Goal: Task Accomplishment & Management: Use online tool/utility

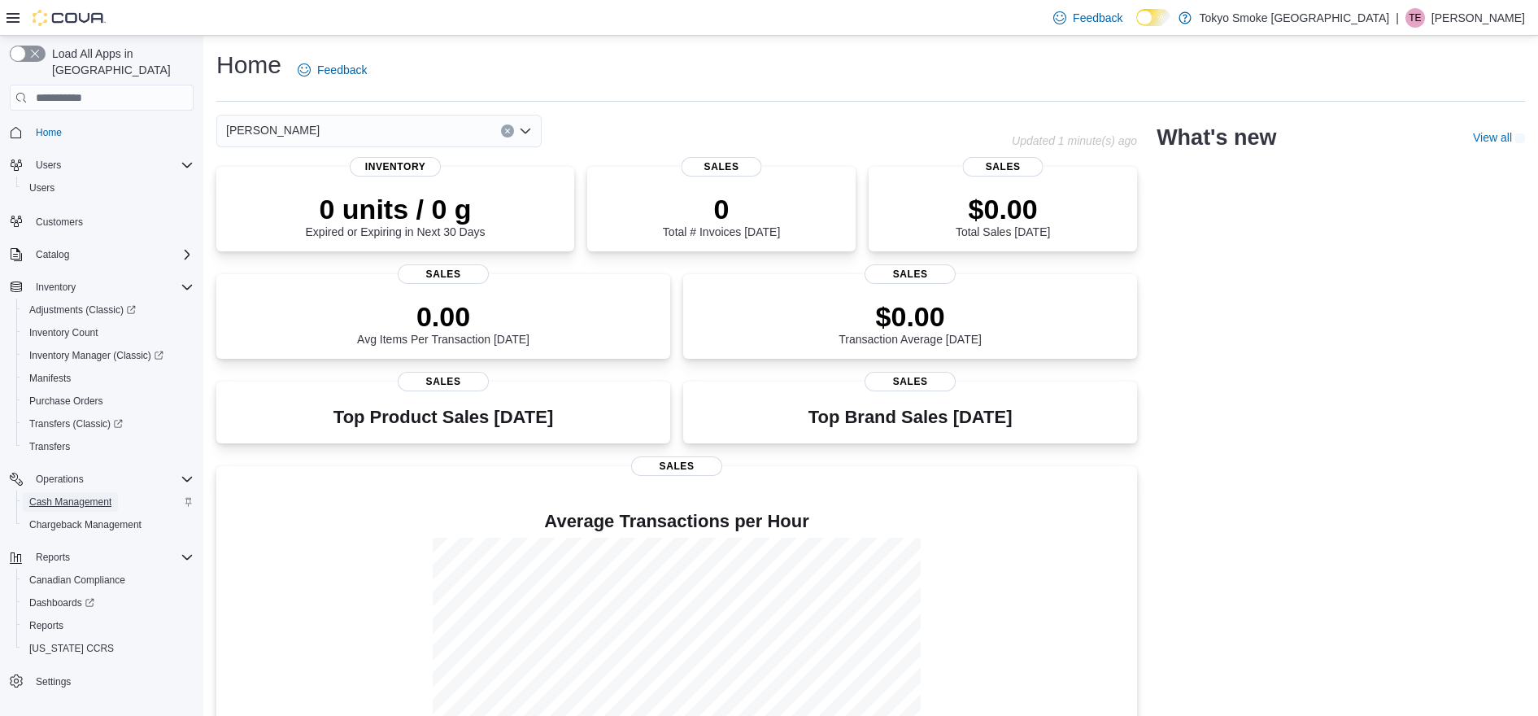
click at [46, 495] on span "Cash Management" at bounding box center [70, 501] width 82 height 13
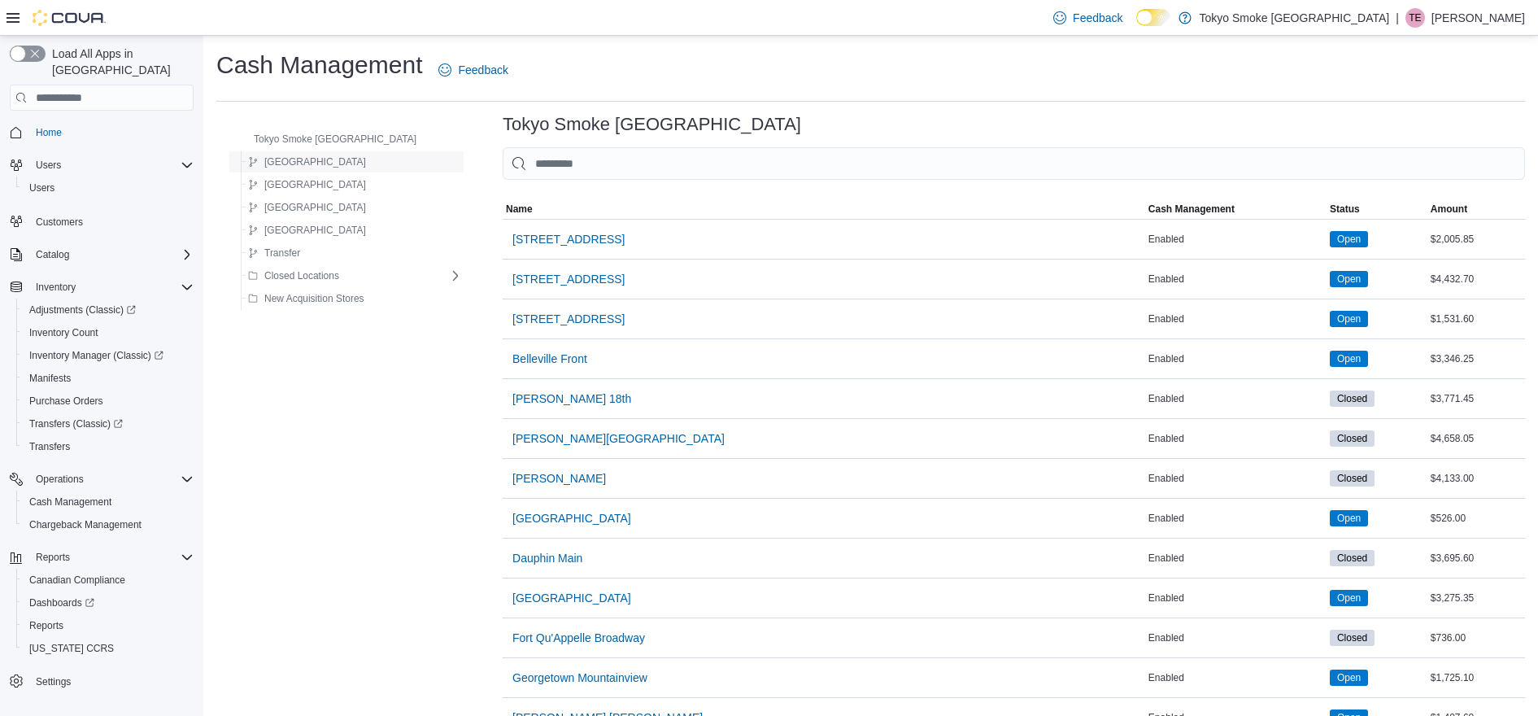
click at [268, 160] on span "[GEOGRAPHIC_DATA]" at bounding box center [315, 161] width 102 height 13
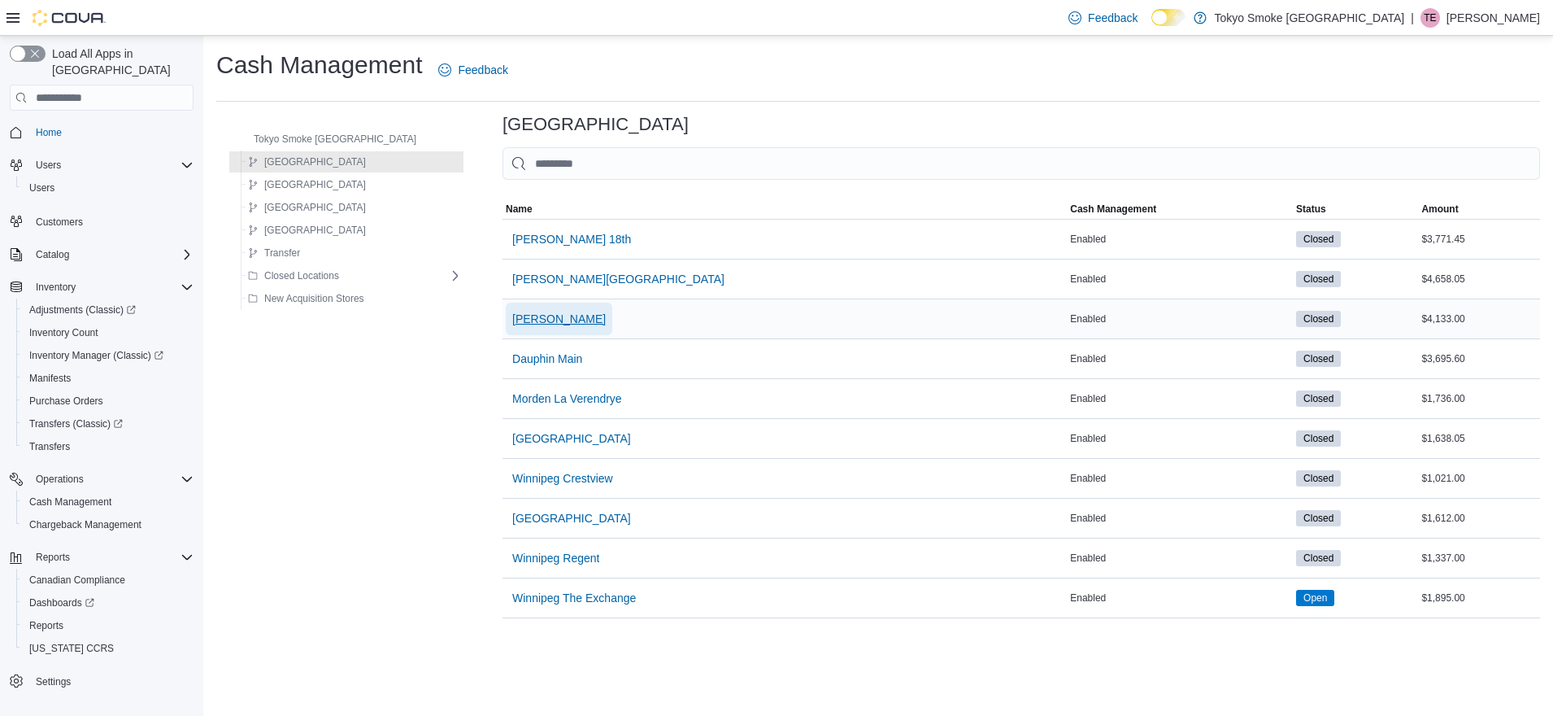
click at [516, 323] on span "[PERSON_NAME]" at bounding box center [559, 319] width 94 height 16
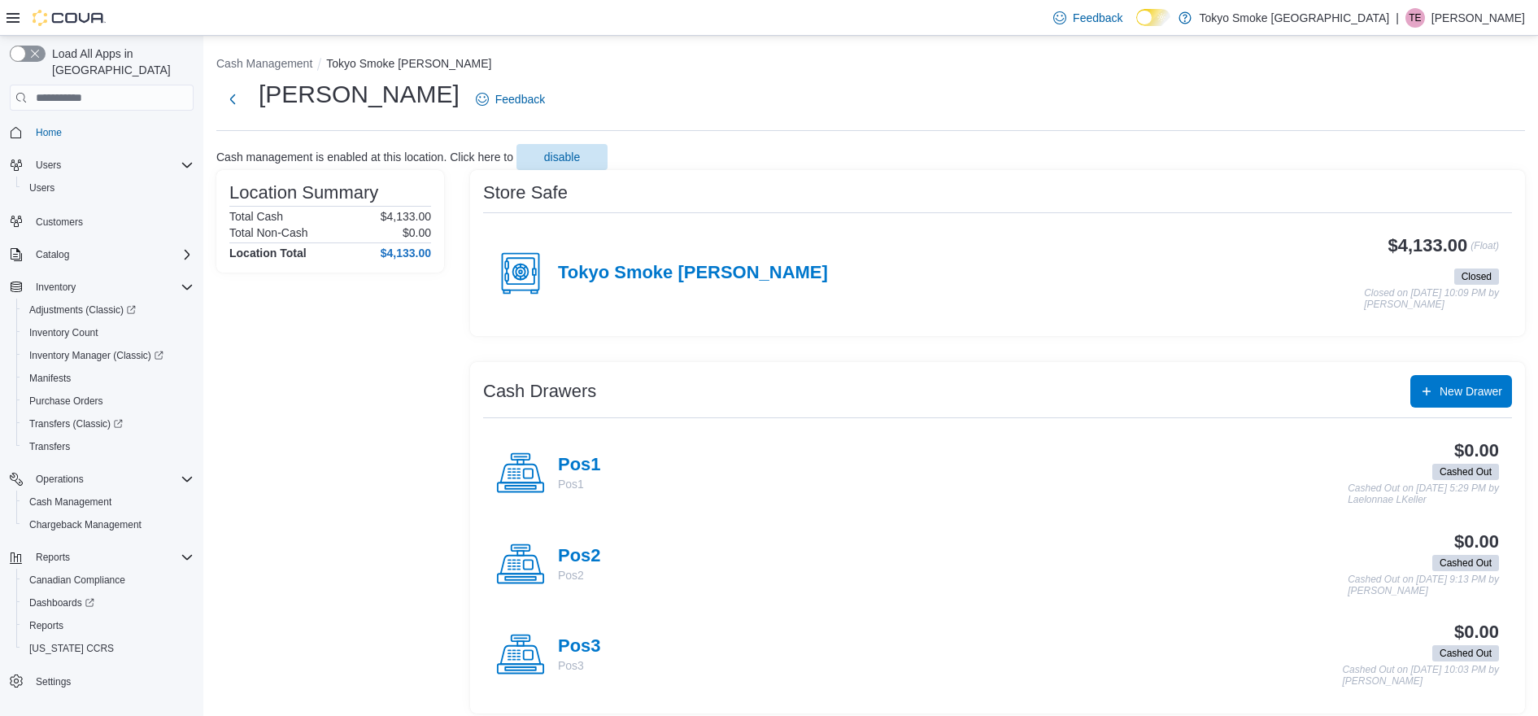
click at [649, 284] on div "Tokyo Smoke [PERSON_NAME]" at bounding box center [662, 273] width 332 height 49
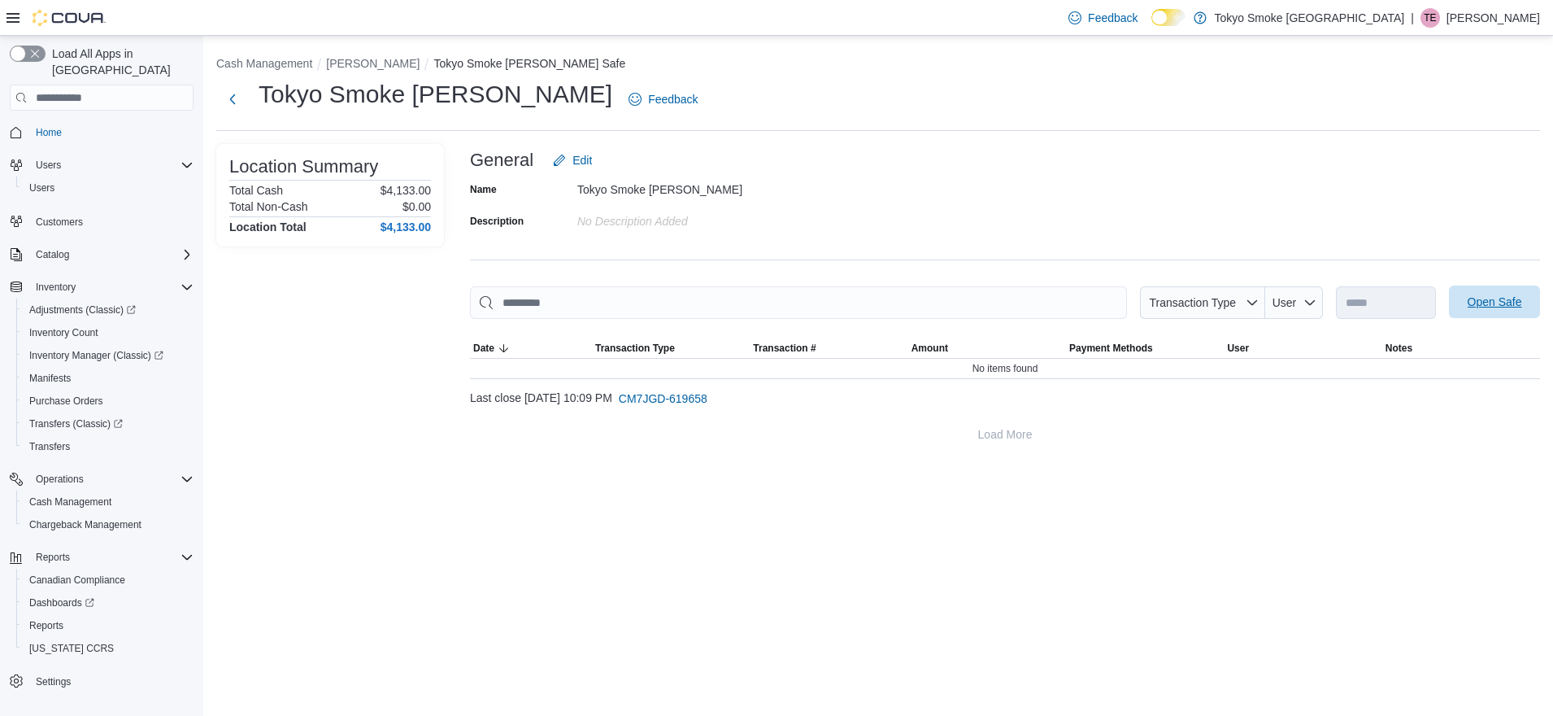
click at [1500, 289] on span "Open Safe" at bounding box center [1495, 301] width 72 height 33
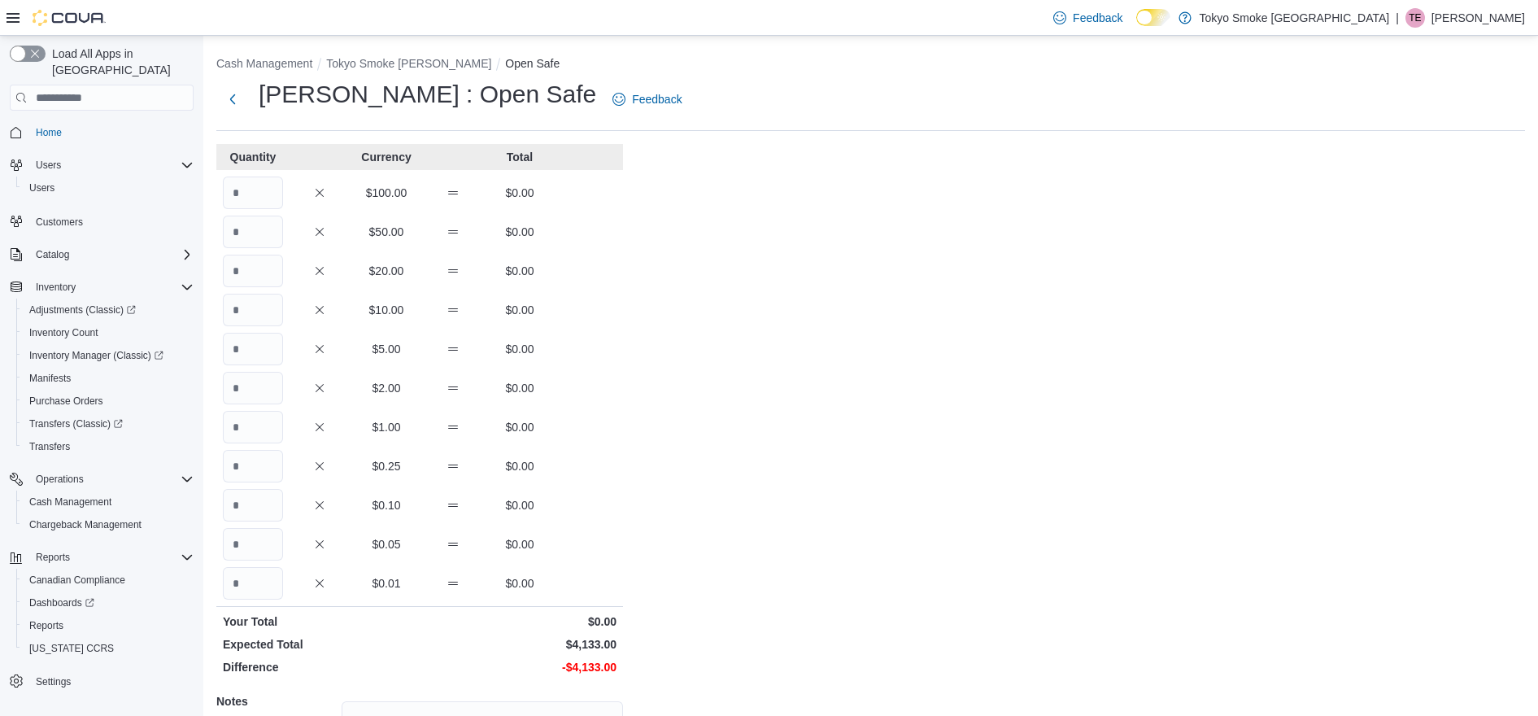
click at [245, 176] on div "Quantity Currency Total $100.00 $0.00 $50.00 $0.00 $20.00 $0.00 $10.00 $0.00 $5…" at bounding box center [419, 507] width 407 height 727
click at [252, 183] on input "Quantity" at bounding box center [253, 192] width 60 height 33
type input "*"
type input "**"
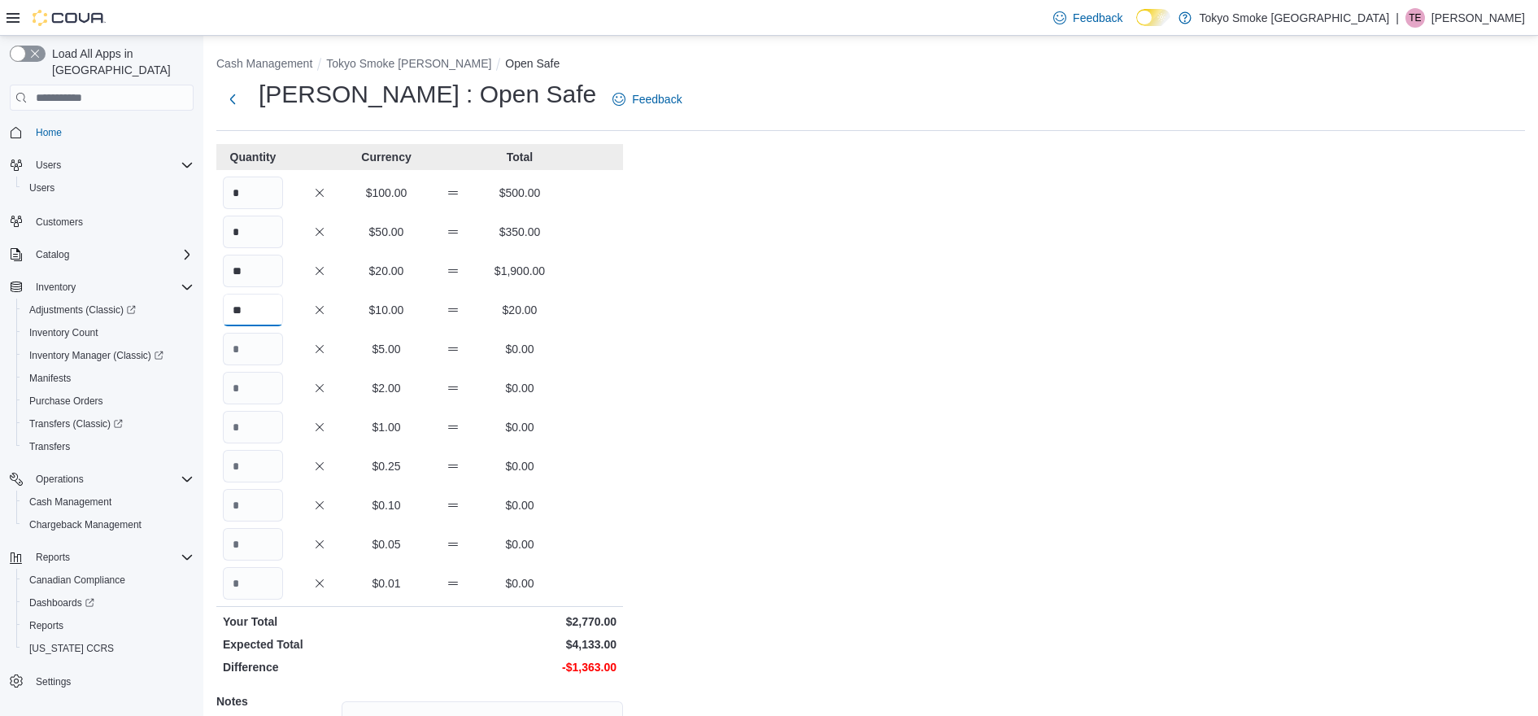
type input "**"
type input "***"
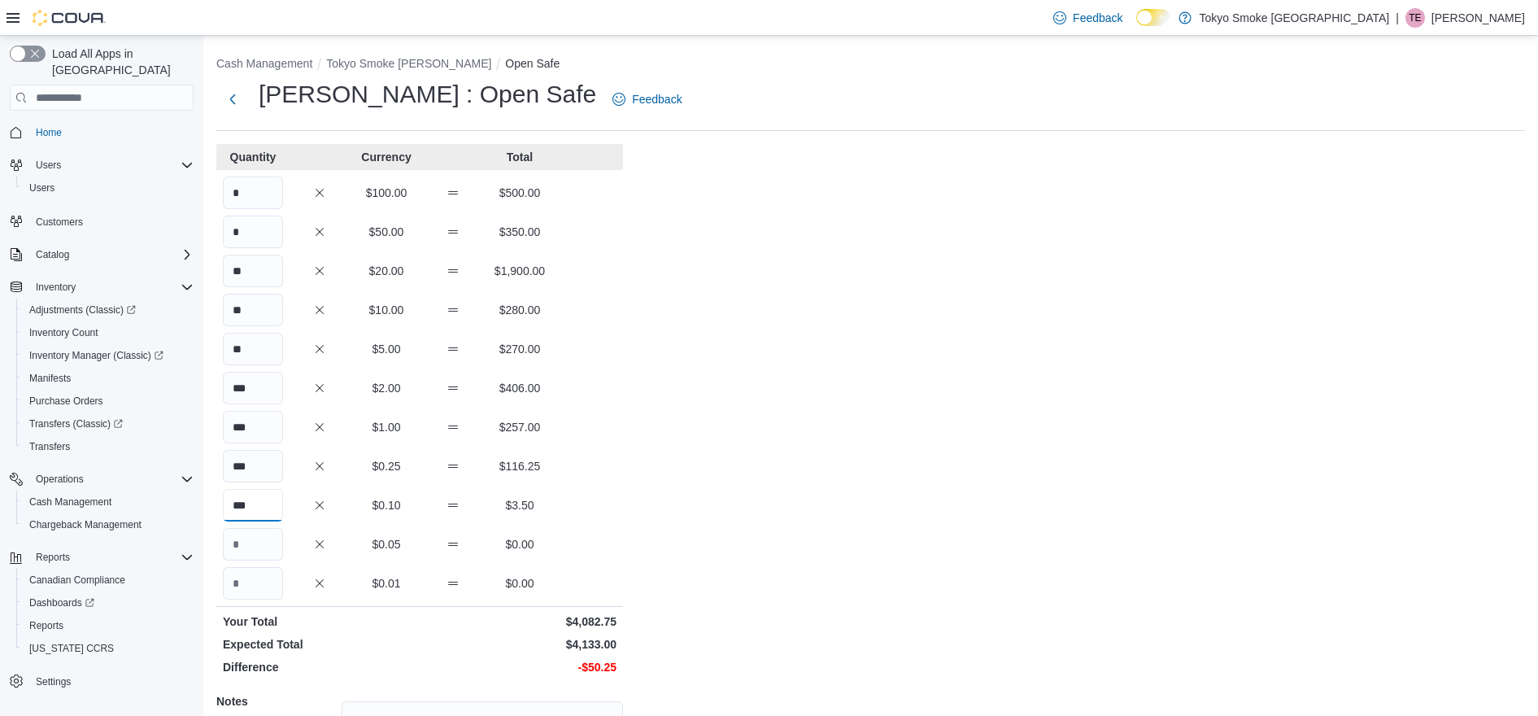
type input "***"
click at [842, 312] on div "Cash Management Tokyo Smoke [PERSON_NAME] Open Safe [PERSON_NAME] : Open Safe F…" at bounding box center [870, 460] width 1335 height 848
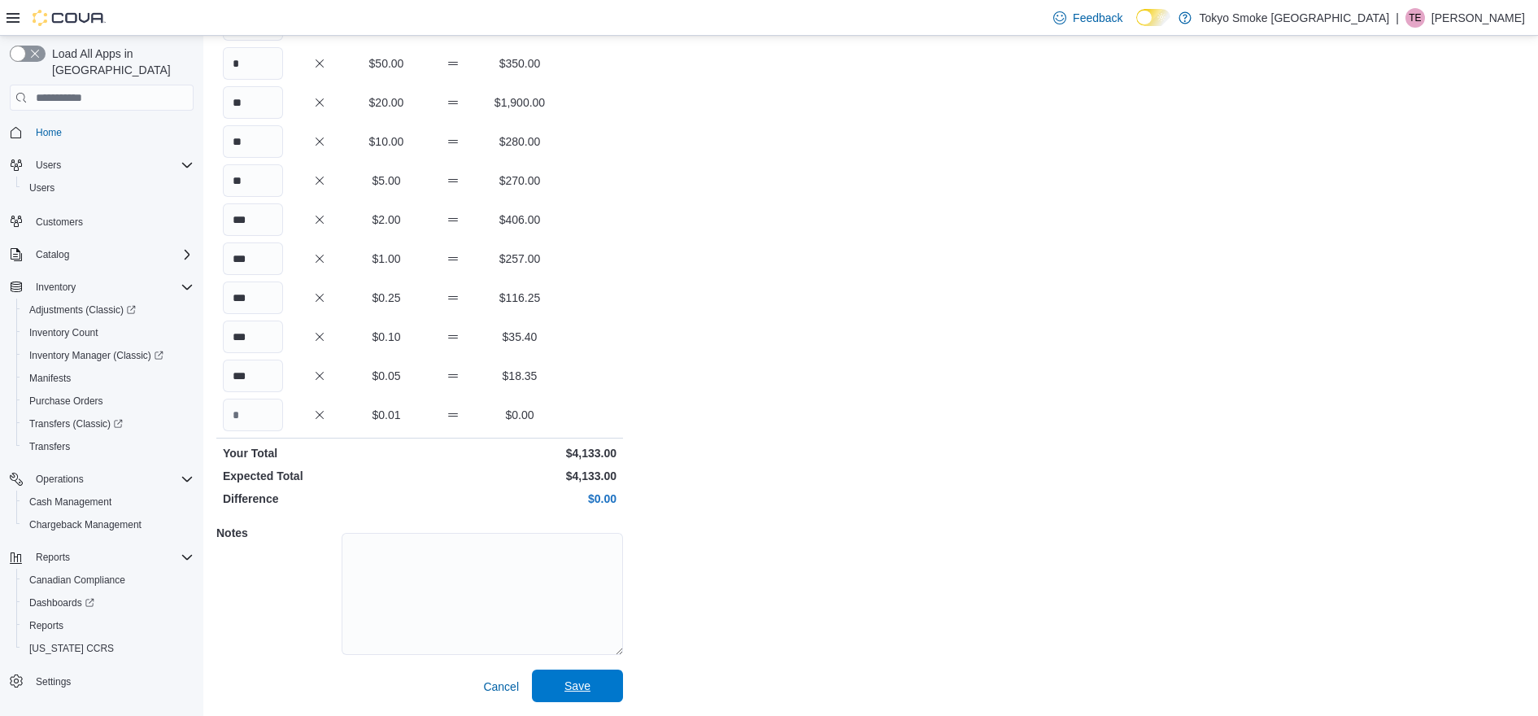
click at [584, 691] on span "Save" at bounding box center [577, 685] width 26 height 16
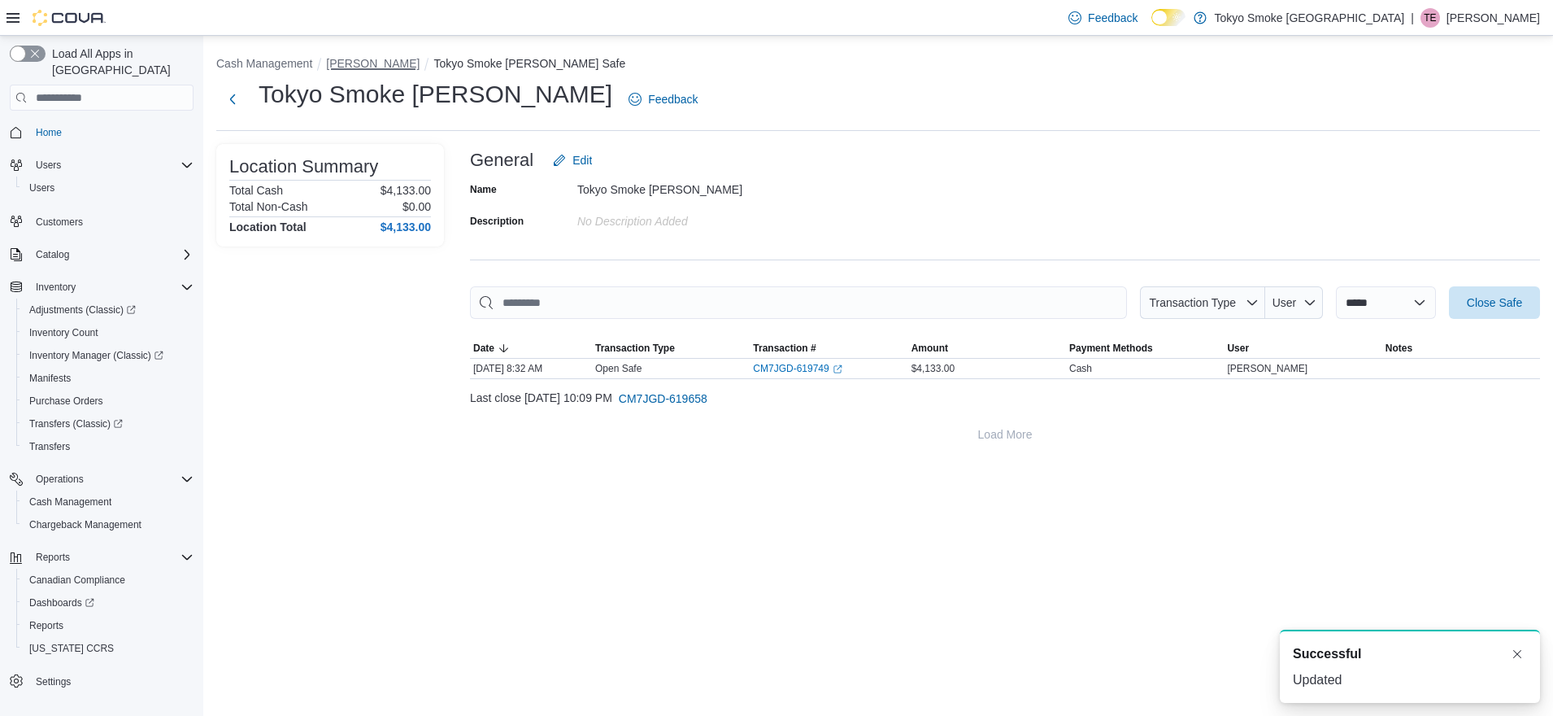
click at [361, 60] on button "[PERSON_NAME]" at bounding box center [373, 63] width 94 height 13
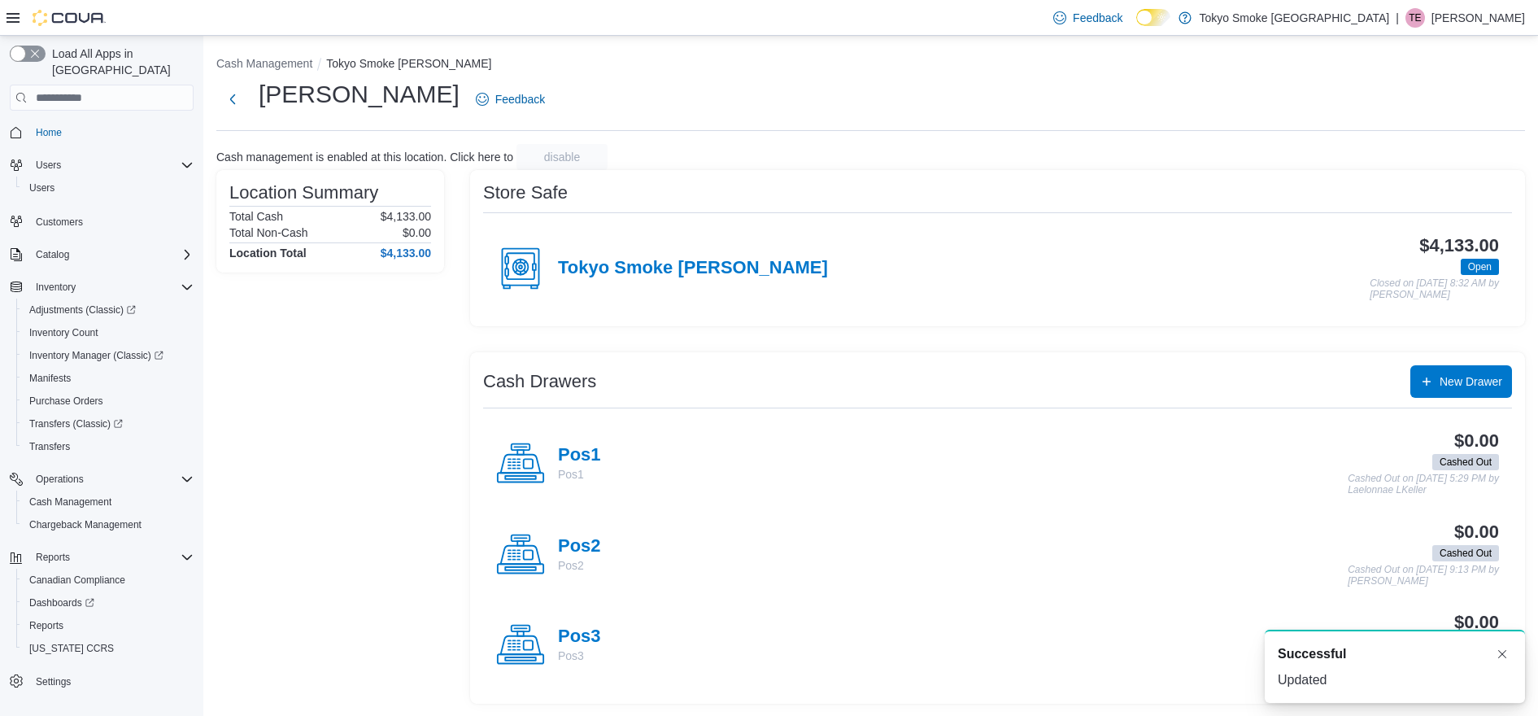
click at [592, 534] on div "Pos2 Pos2" at bounding box center [548, 554] width 105 height 49
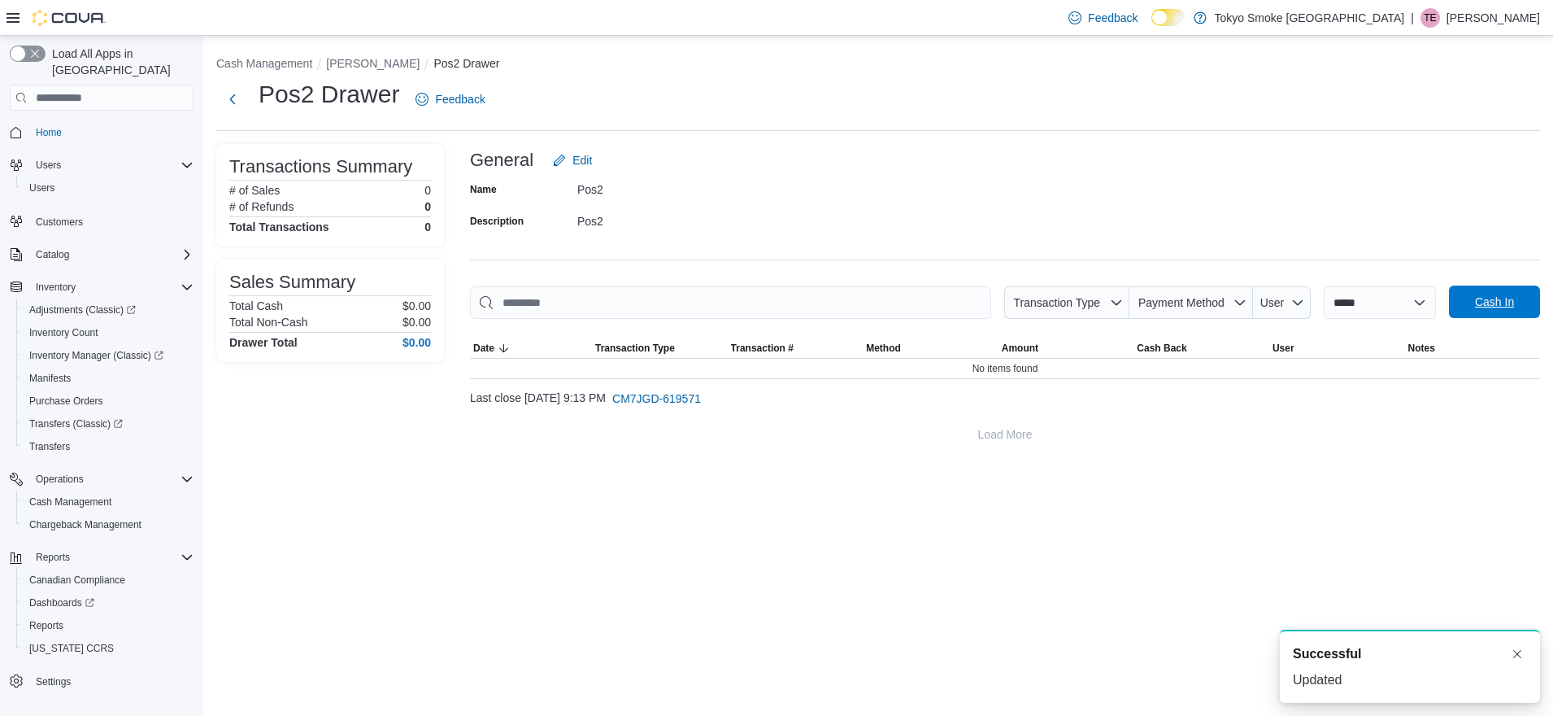
click at [1479, 301] on span "Cash In" at bounding box center [1494, 302] width 39 height 16
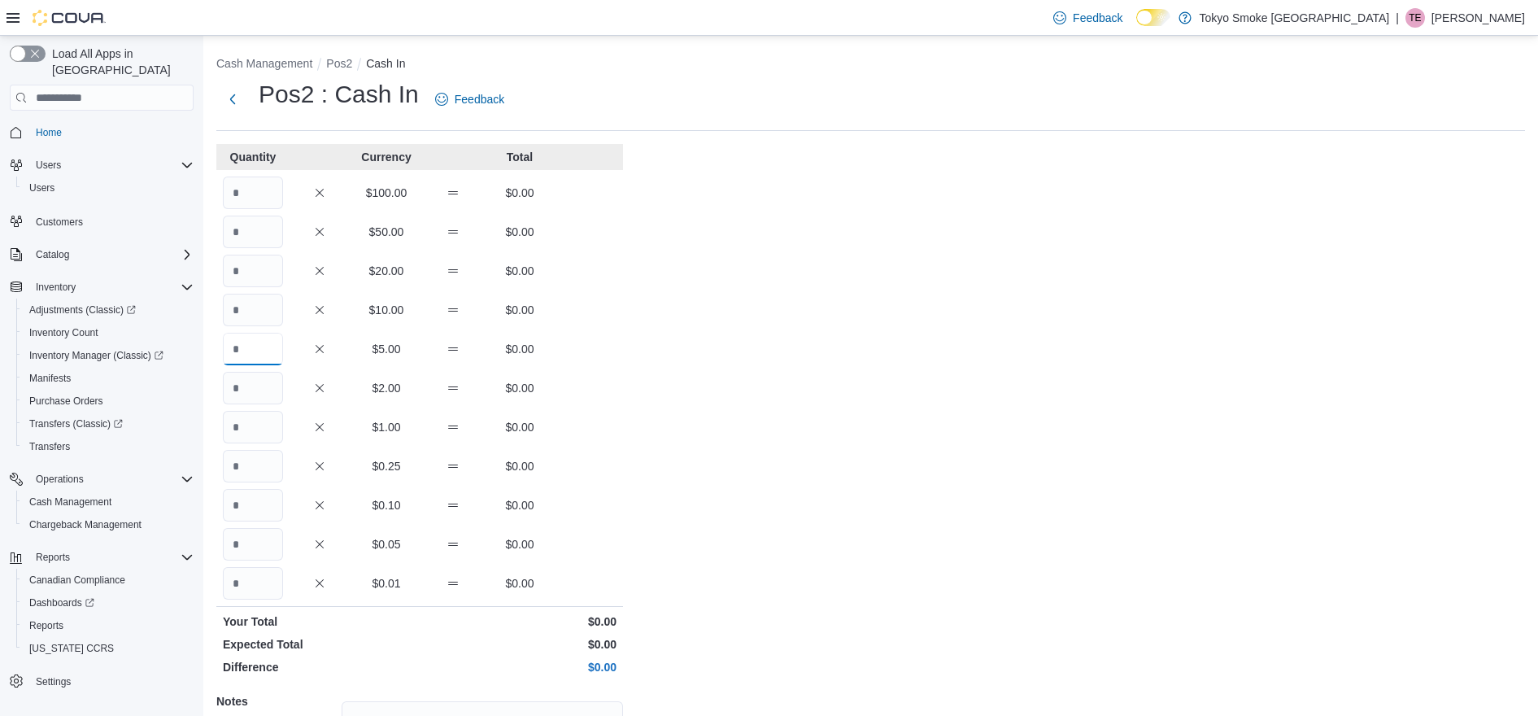
click at [263, 345] on input "Quantity" at bounding box center [253, 349] width 60 height 33
type input "*"
type input "**"
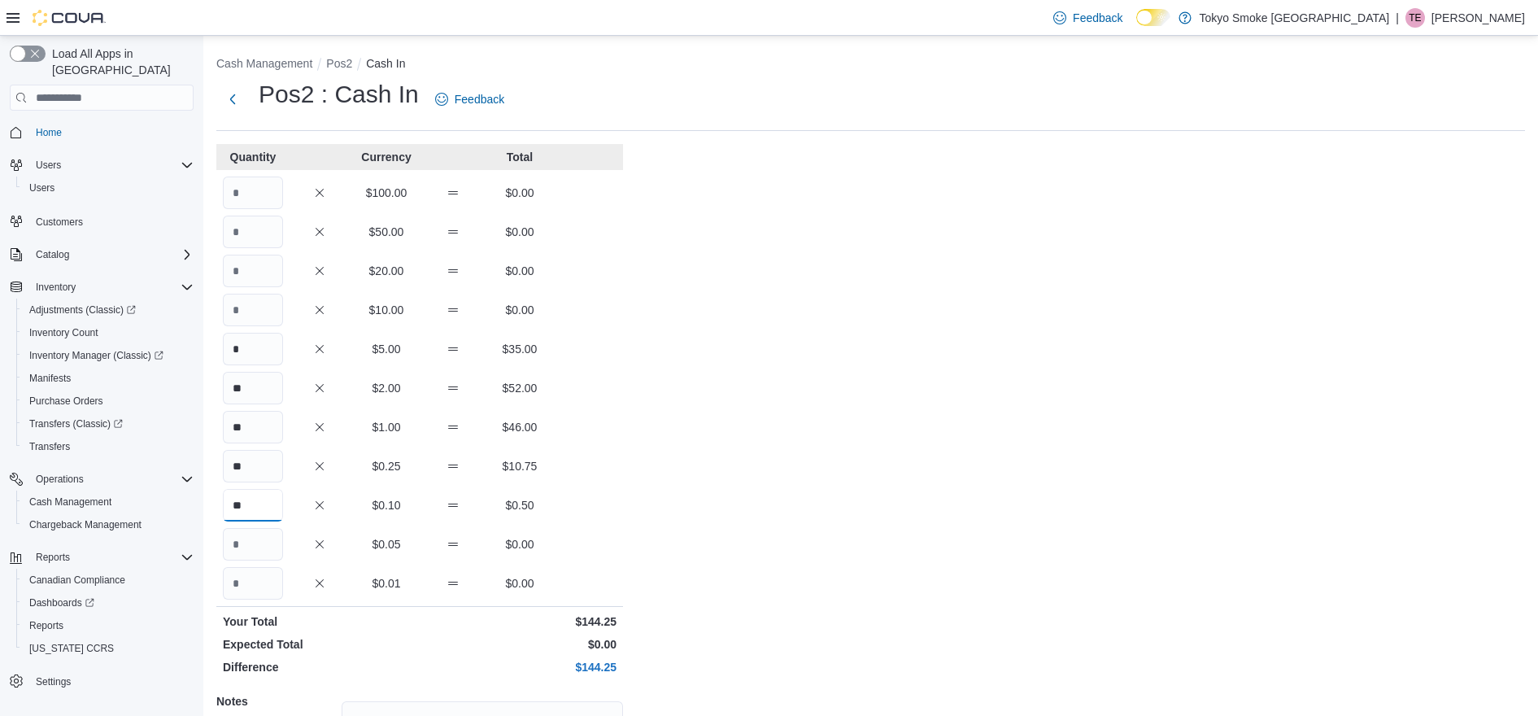
type input "**"
click at [804, 407] on div "Cash Management Pos2 Cash In Pos2 : Cash In Feedback Quantity Currency Total $1…" at bounding box center [870, 460] width 1335 height 848
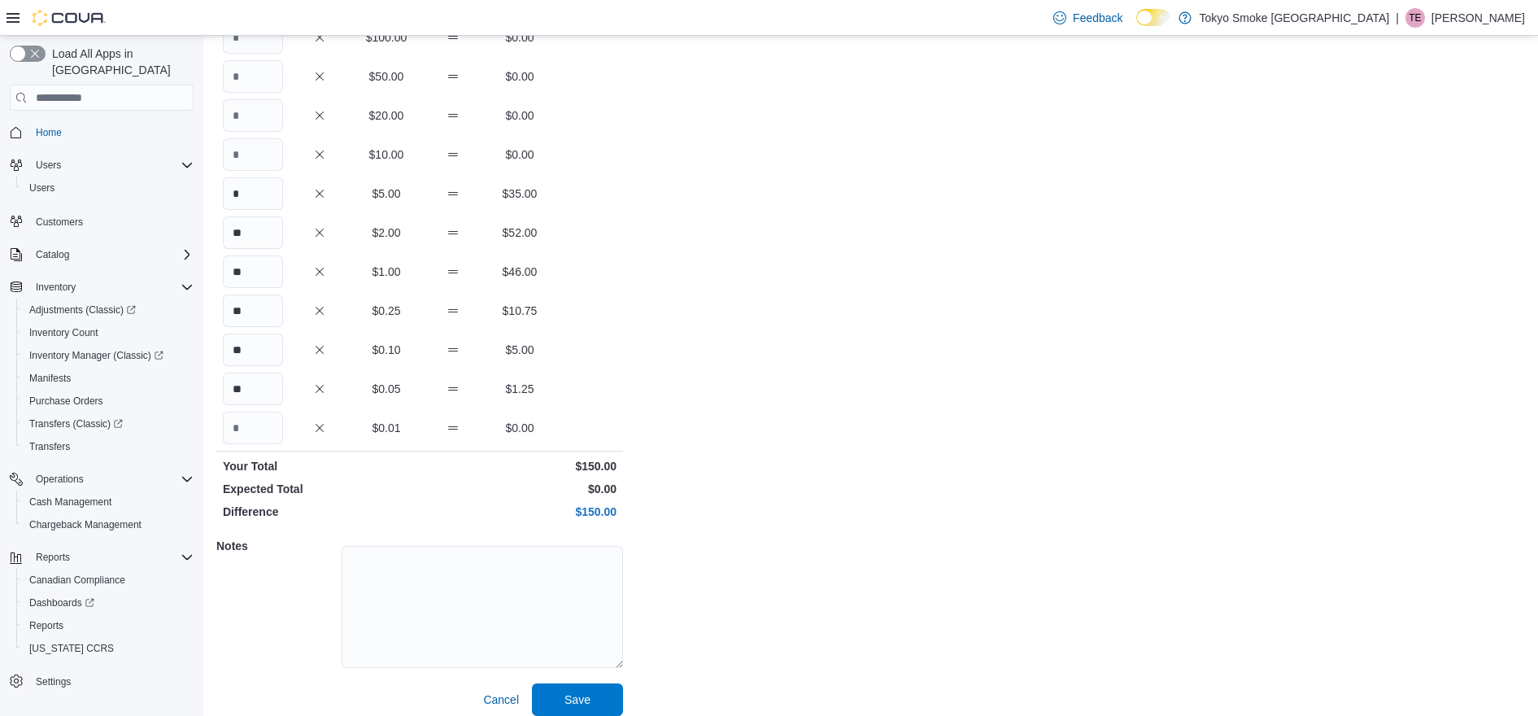
scroll to position [168, 0]
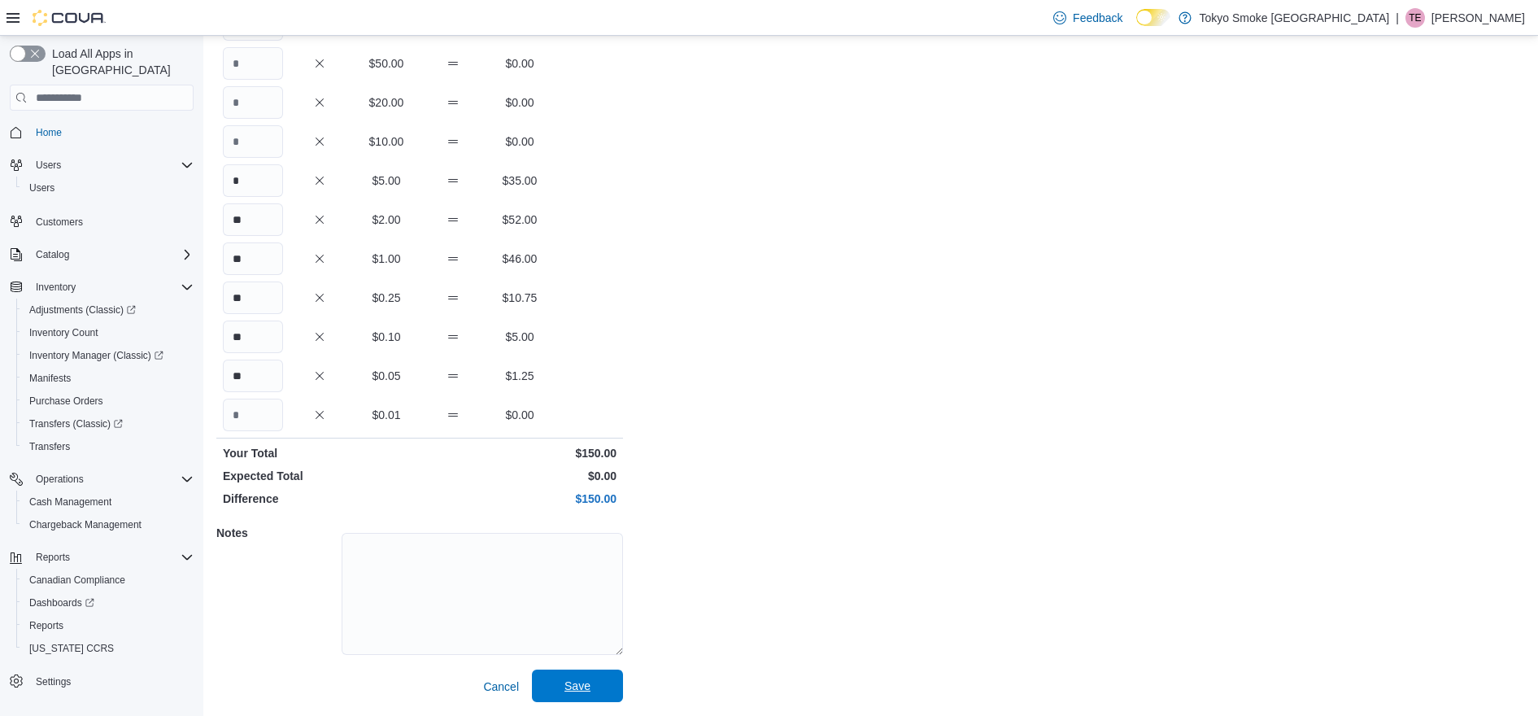
click at [581, 687] on span "Save" at bounding box center [577, 685] width 26 height 16
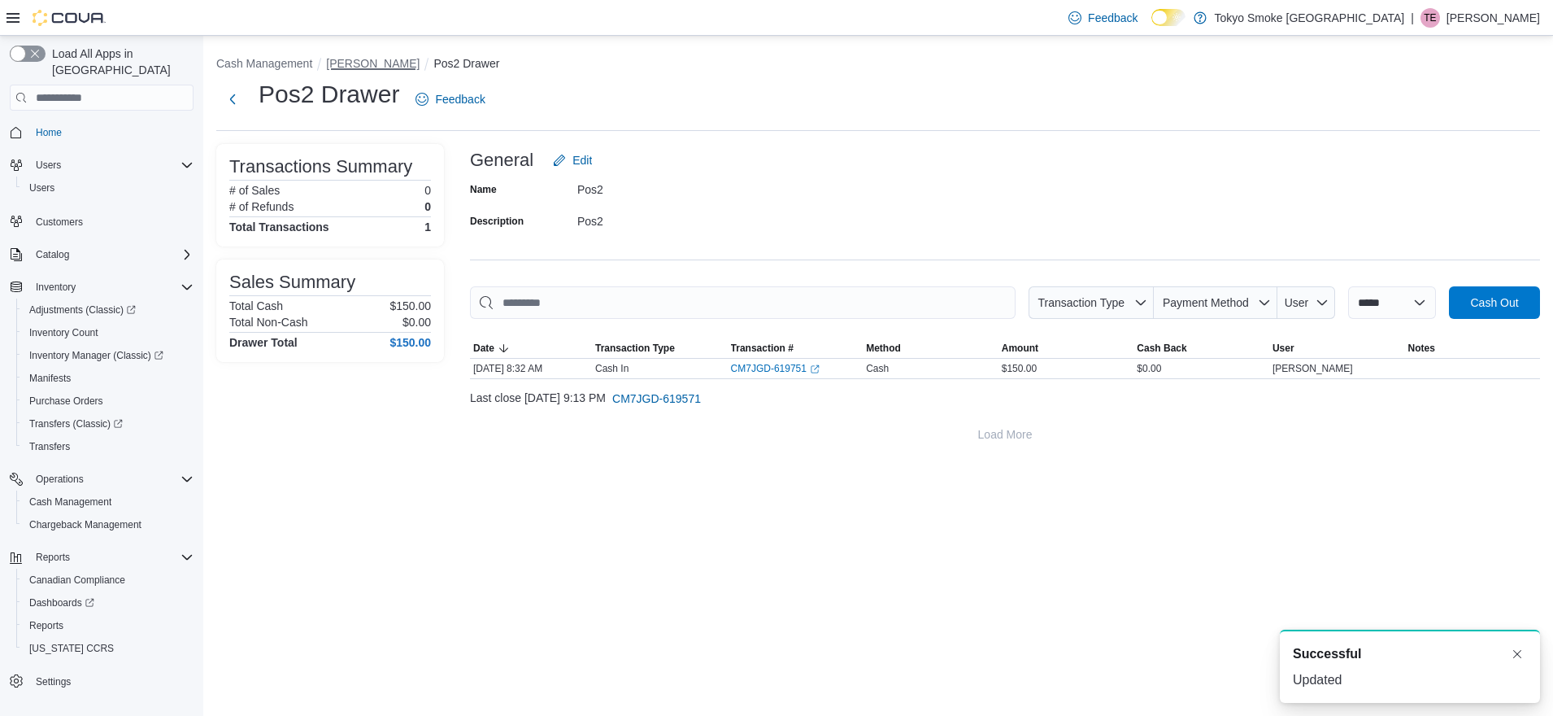
drag, startPoint x: 391, startPoint y: 64, endPoint x: 396, endPoint y: 76, distance: 12.4
click at [391, 64] on button "[PERSON_NAME]" at bounding box center [373, 63] width 94 height 13
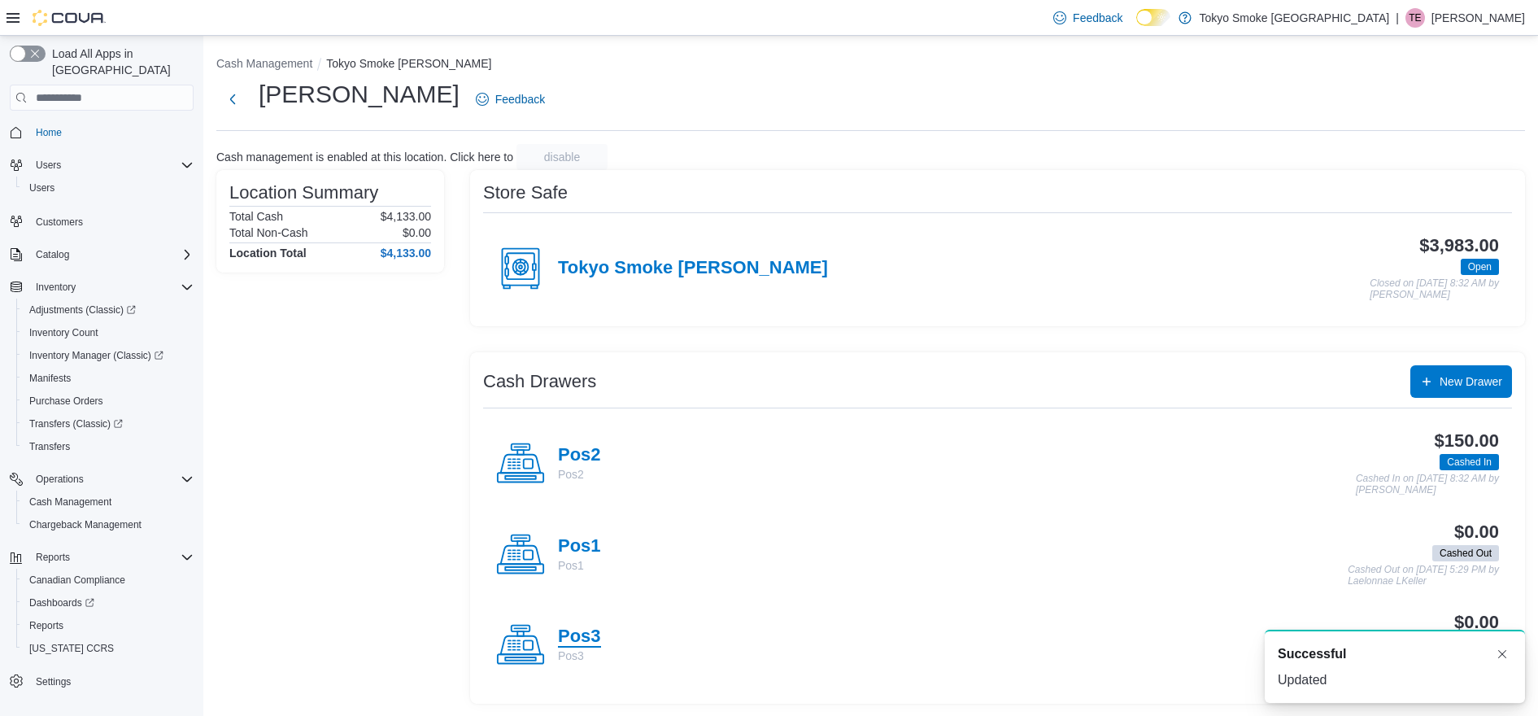
click at [587, 633] on h4 "Pos3" at bounding box center [579, 636] width 43 height 21
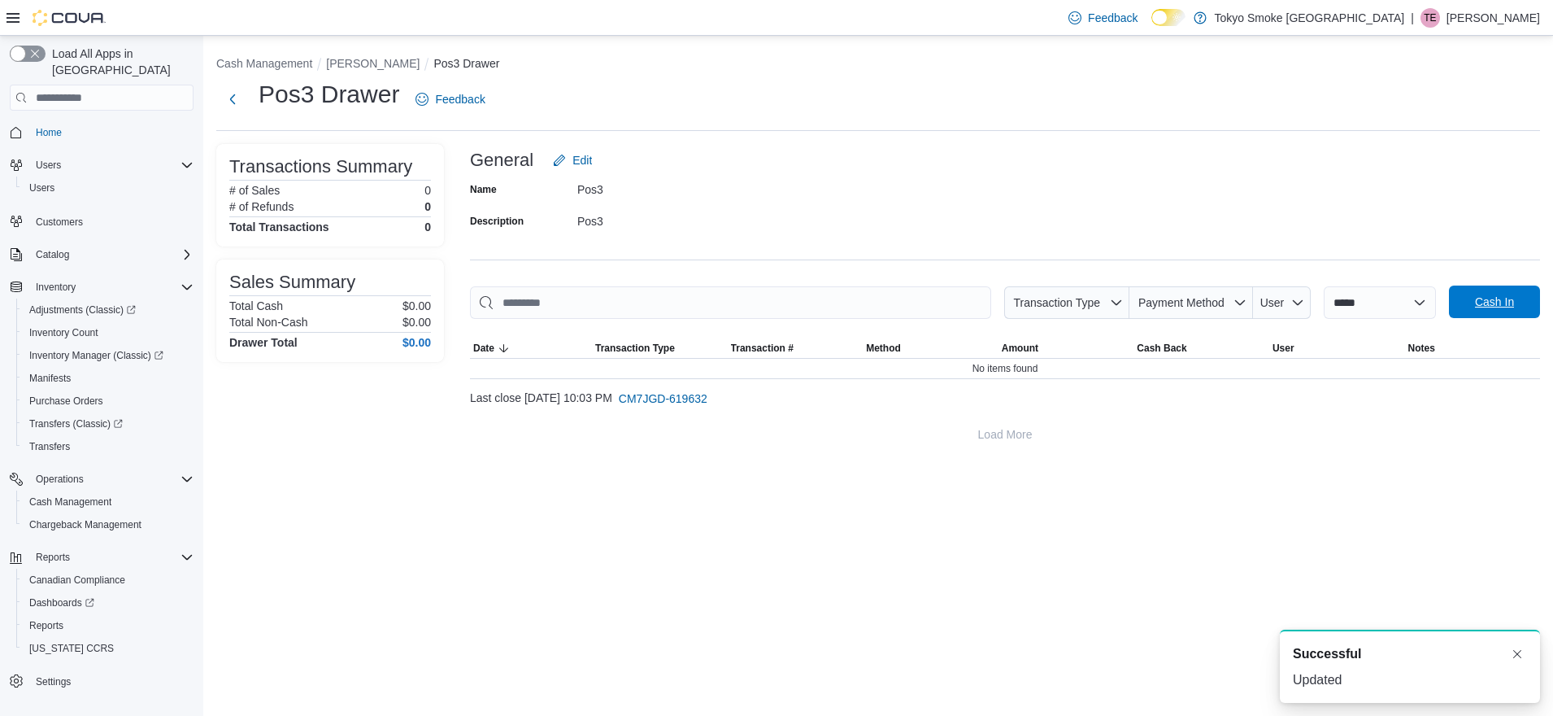
click at [1492, 300] on span "Cash In" at bounding box center [1494, 302] width 39 height 16
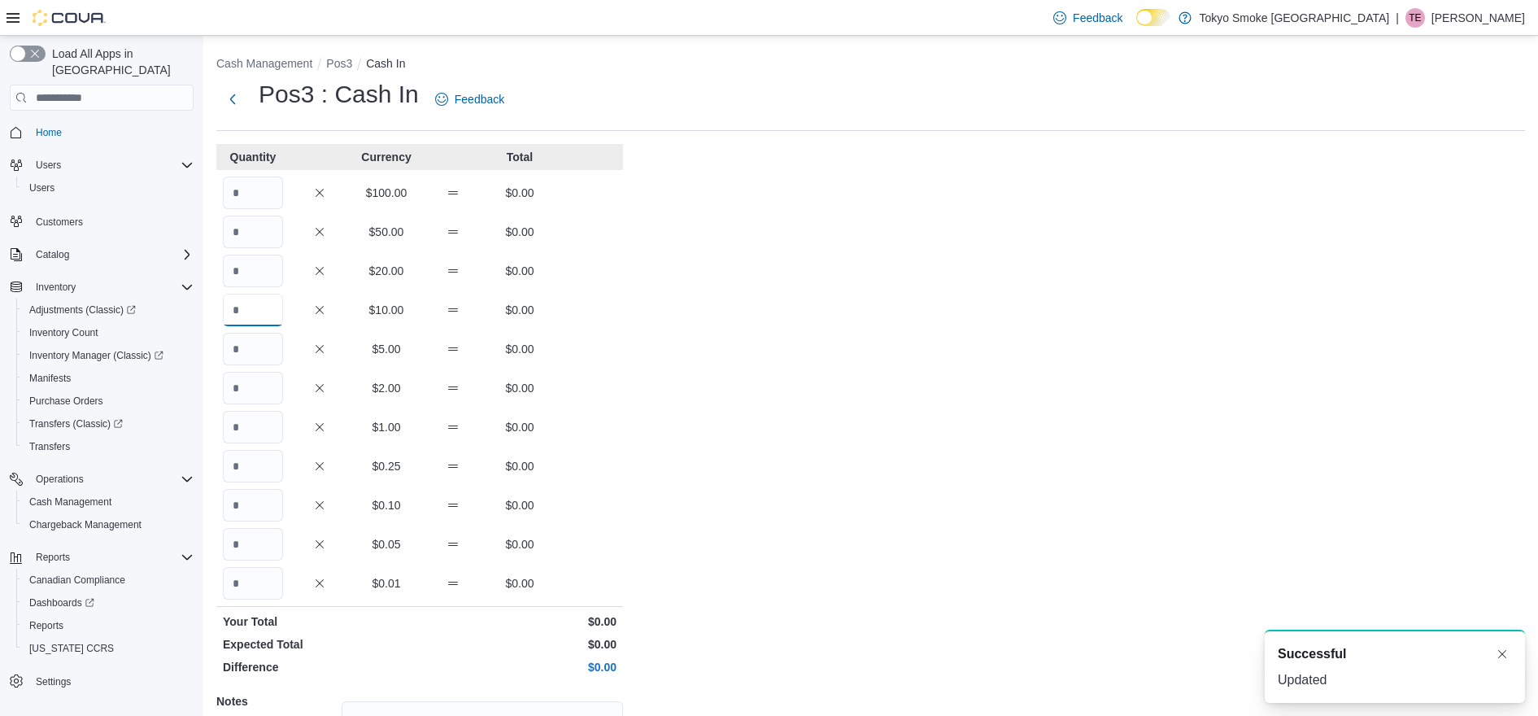
click at [255, 304] on input "Quantity" at bounding box center [253, 310] width 60 height 33
type input "*"
type input "**"
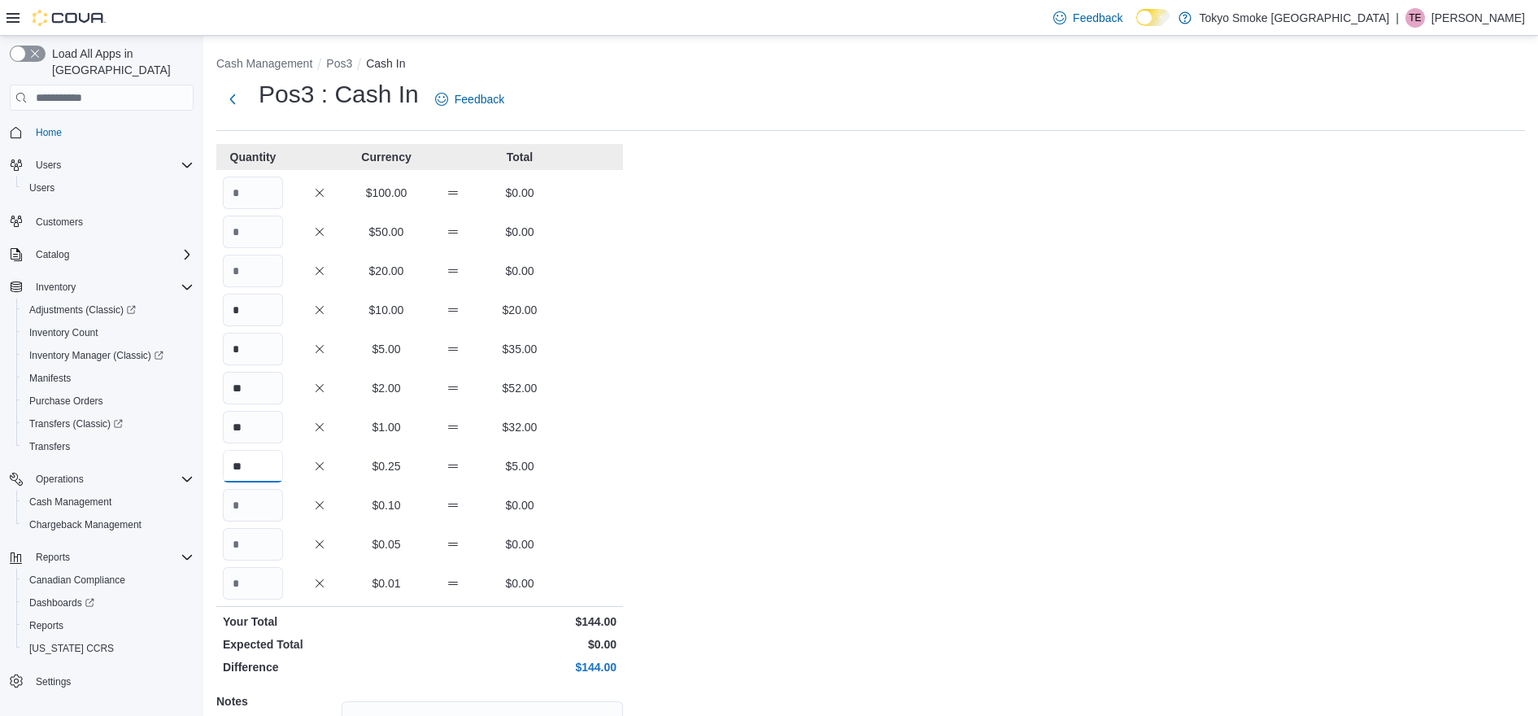
type input "**"
click at [1124, 514] on div "Cash Management Pos3 Cash In Pos3 : Cash In Feedback Quantity Currency Total $1…" at bounding box center [870, 460] width 1335 height 848
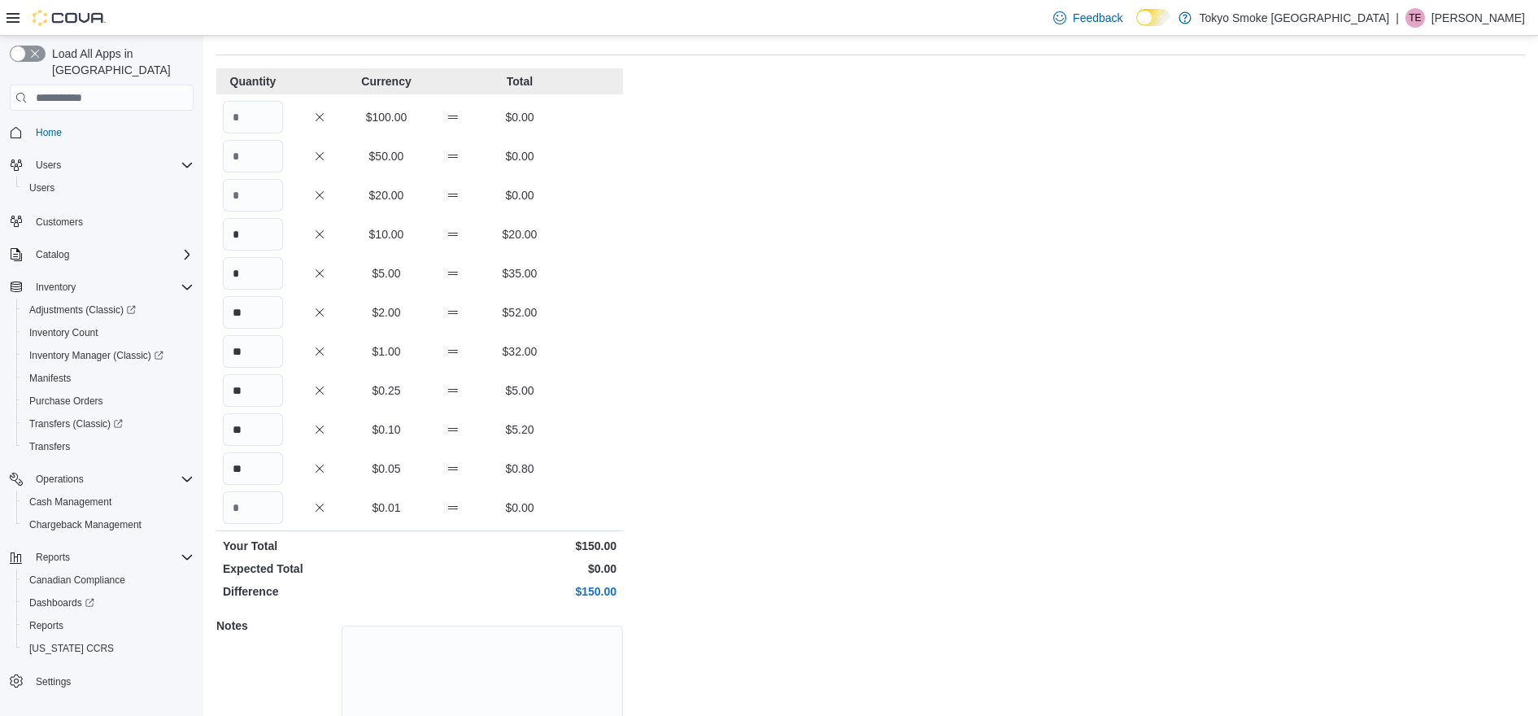
scroll to position [168, 0]
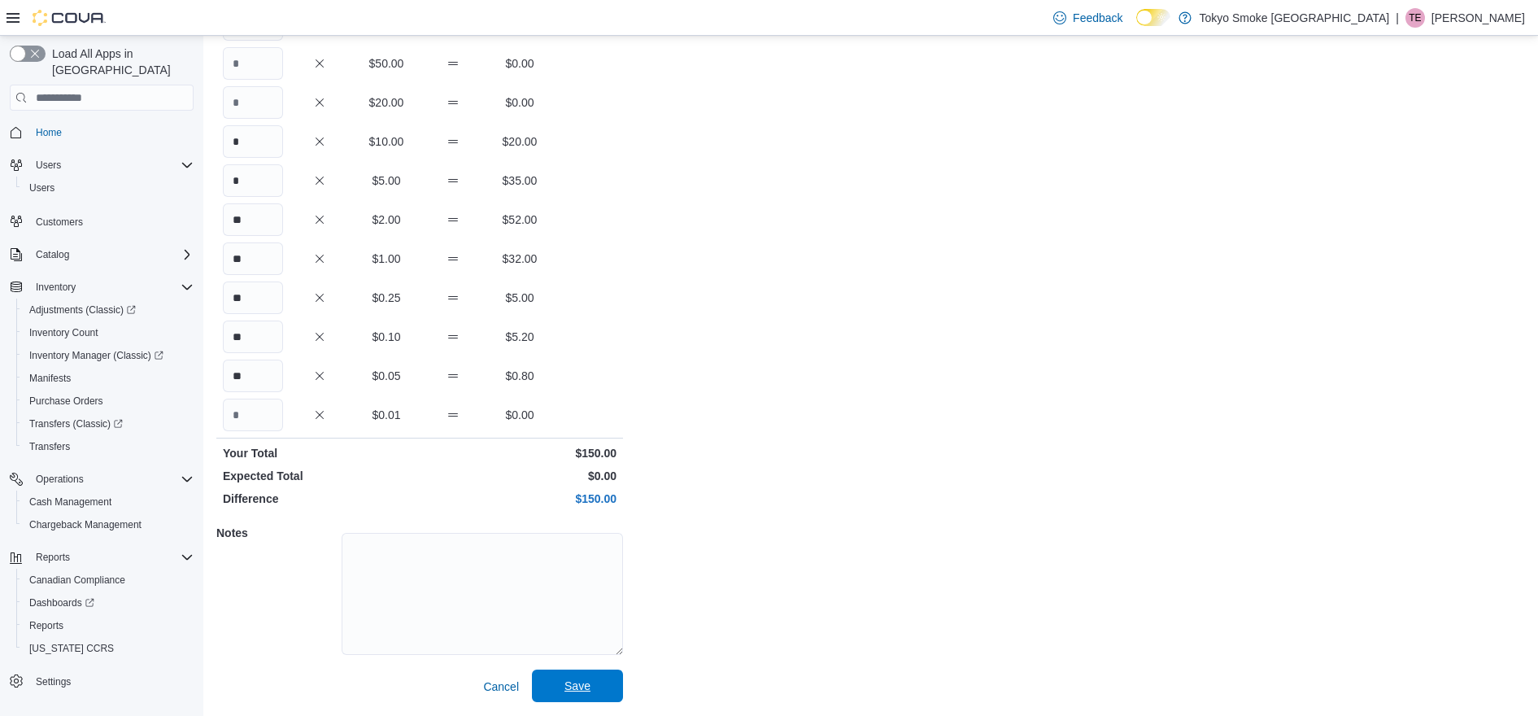
click at [585, 686] on span "Save" at bounding box center [577, 685] width 26 height 16
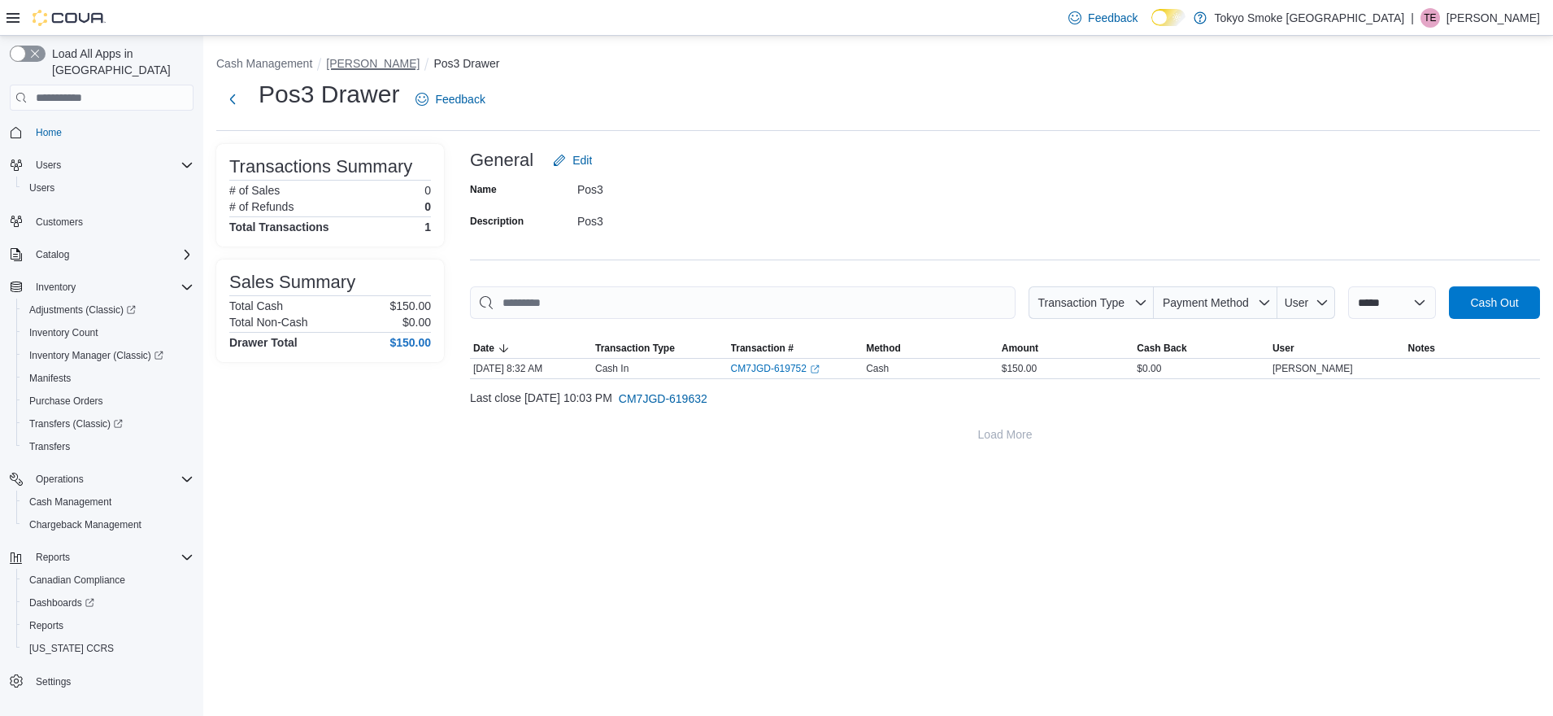
click at [361, 69] on button "[PERSON_NAME]" at bounding box center [373, 63] width 94 height 13
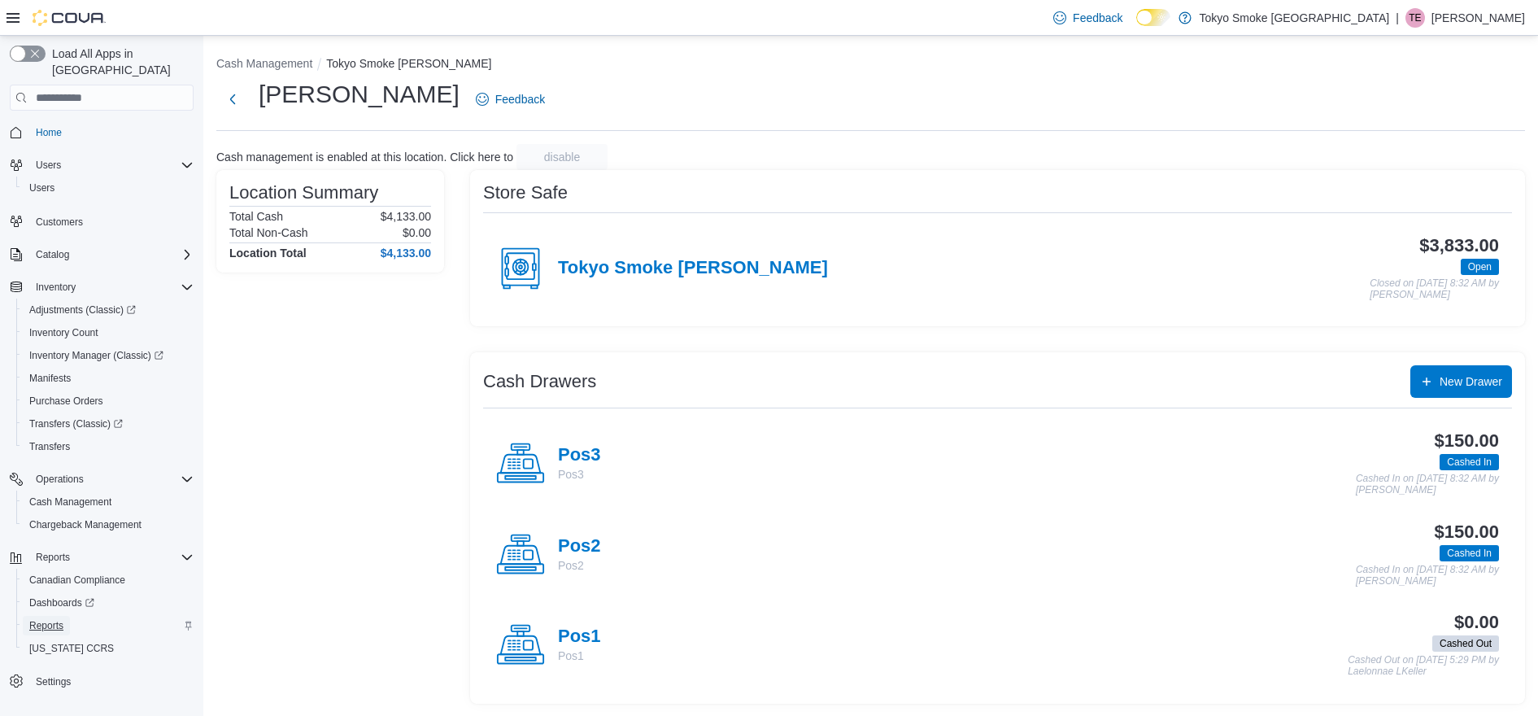
click at [41, 619] on span "Reports" at bounding box center [46, 625] width 34 height 13
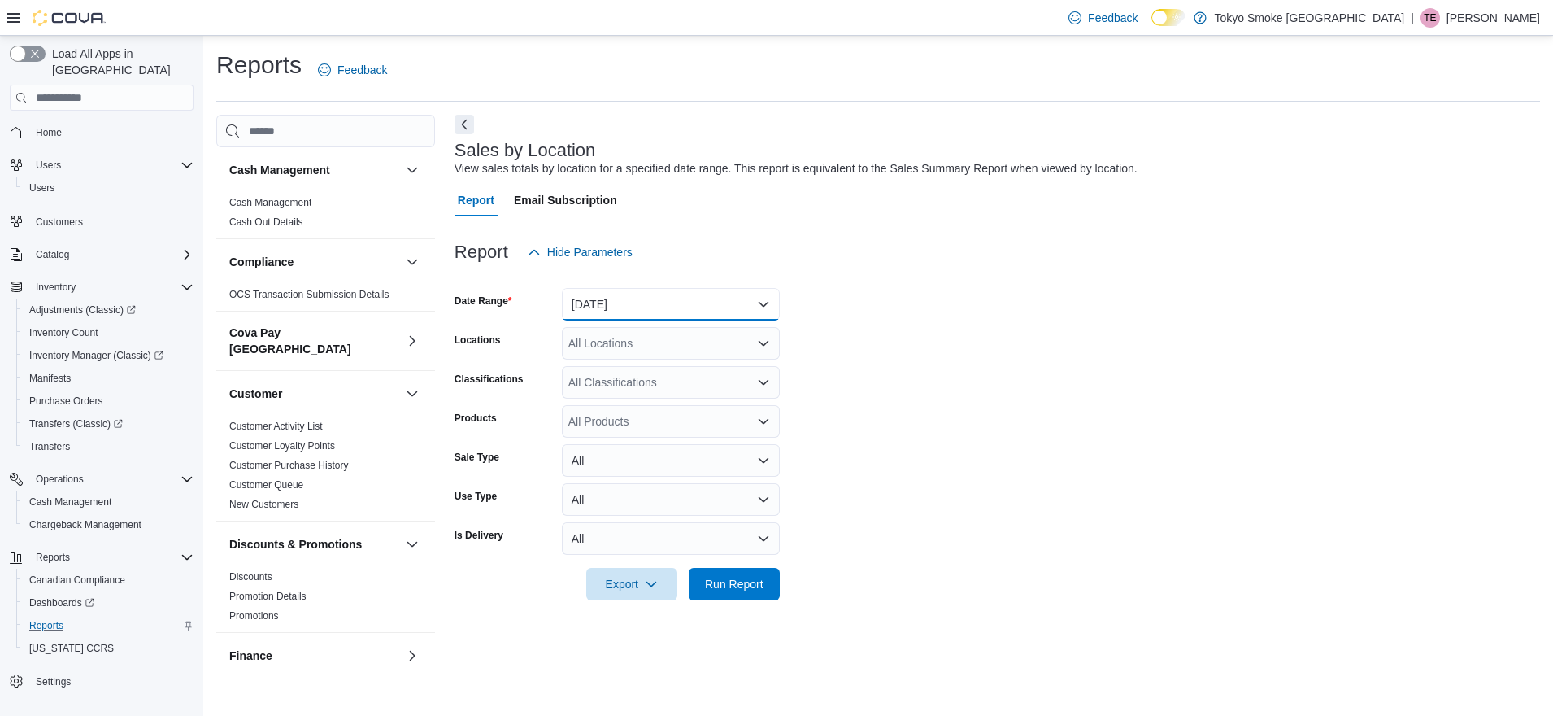
click at [619, 298] on button "[DATE]" at bounding box center [671, 304] width 218 height 33
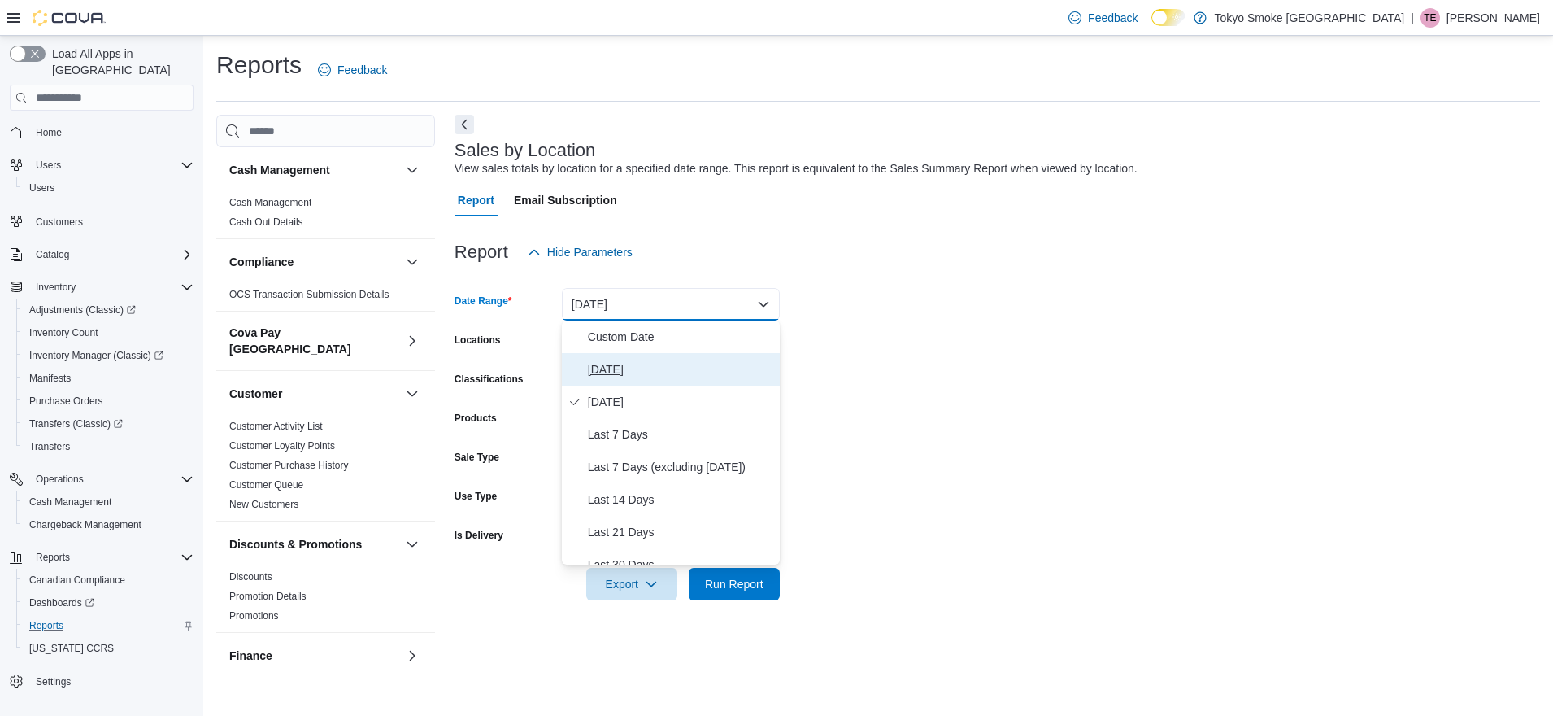
click at [614, 372] on span "[DATE]" at bounding box center [680, 369] width 185 height 20
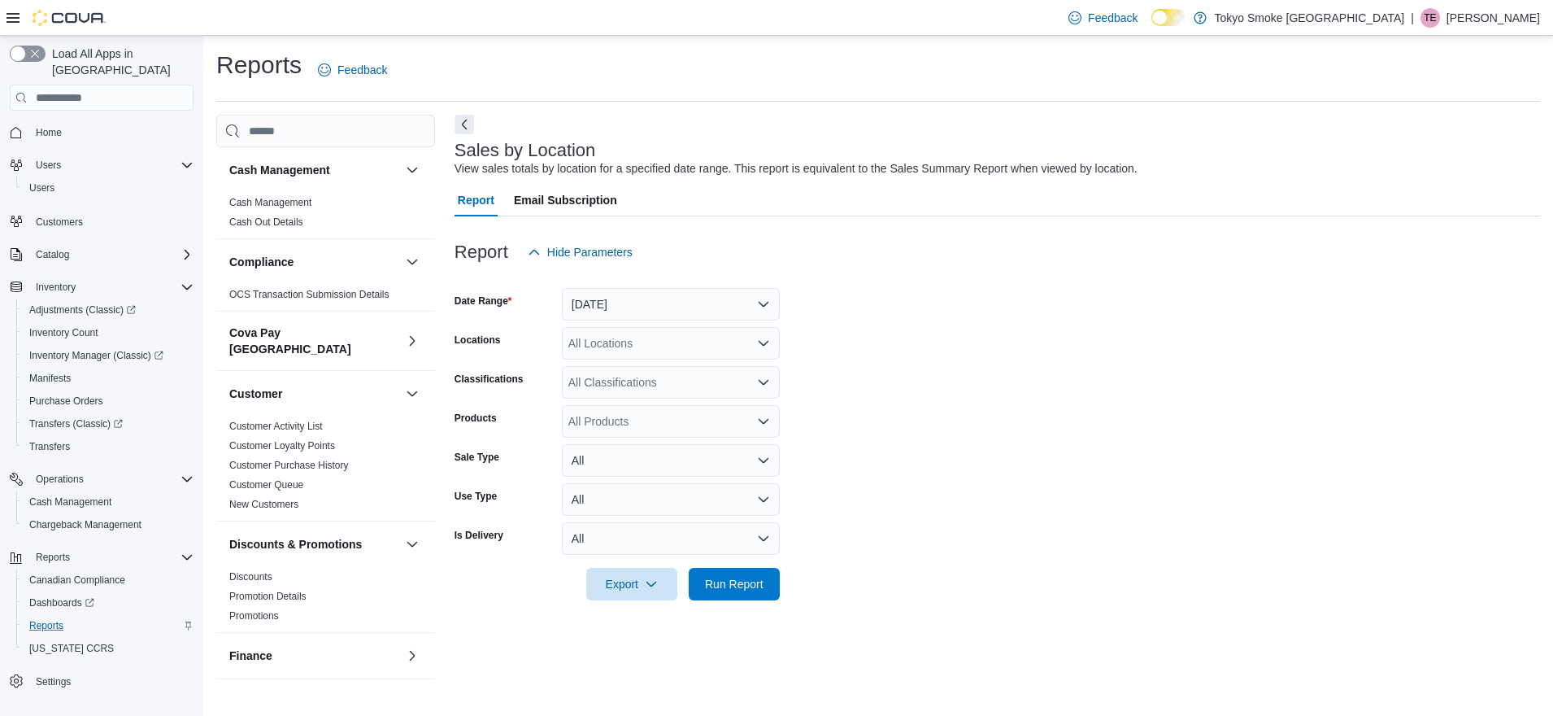
click at [614, 334] on div "All Locations" at bounding box center [671, 343] width 218 height 33
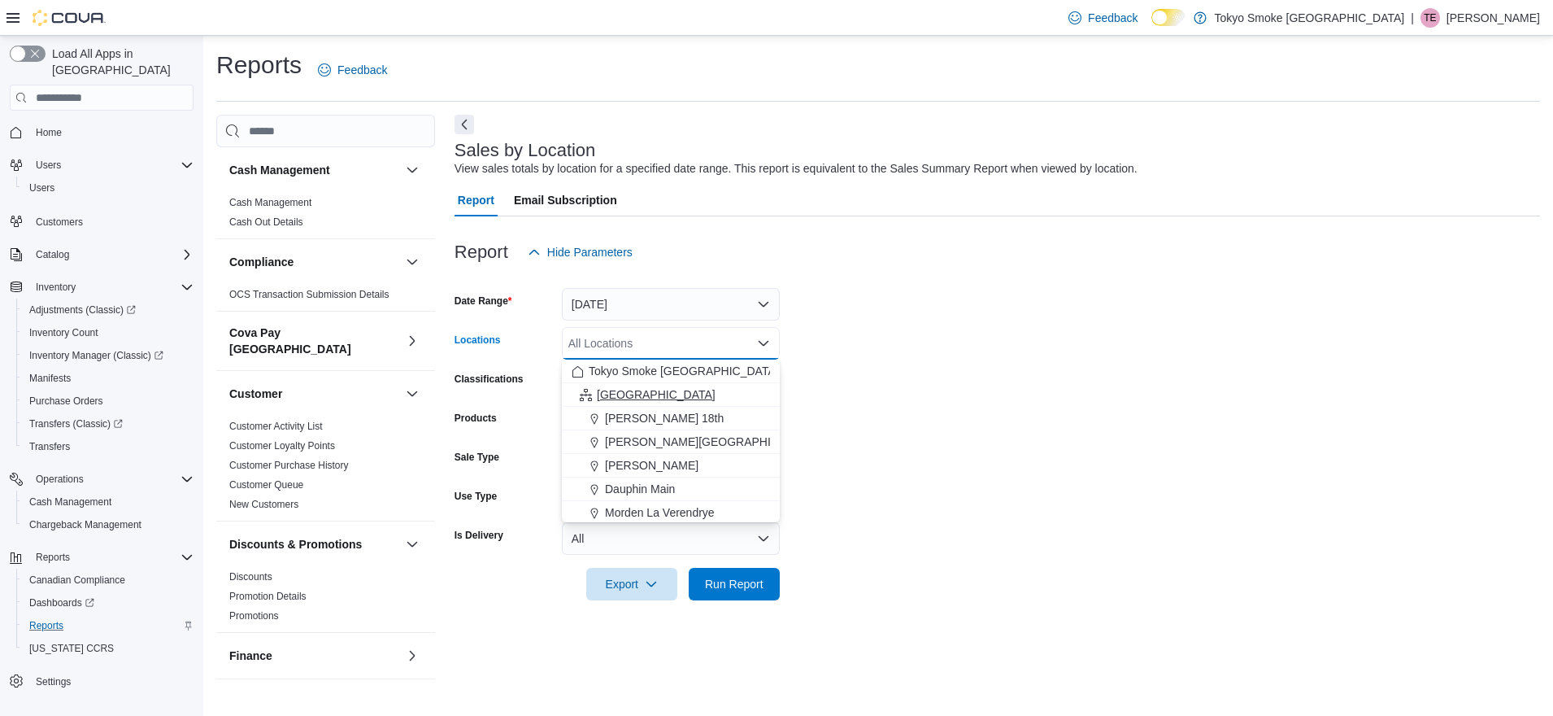
click at [622, 386] on span "[GEOGRAPHIC_DATA]" at bounding box center [656, 394] width 119 height 16
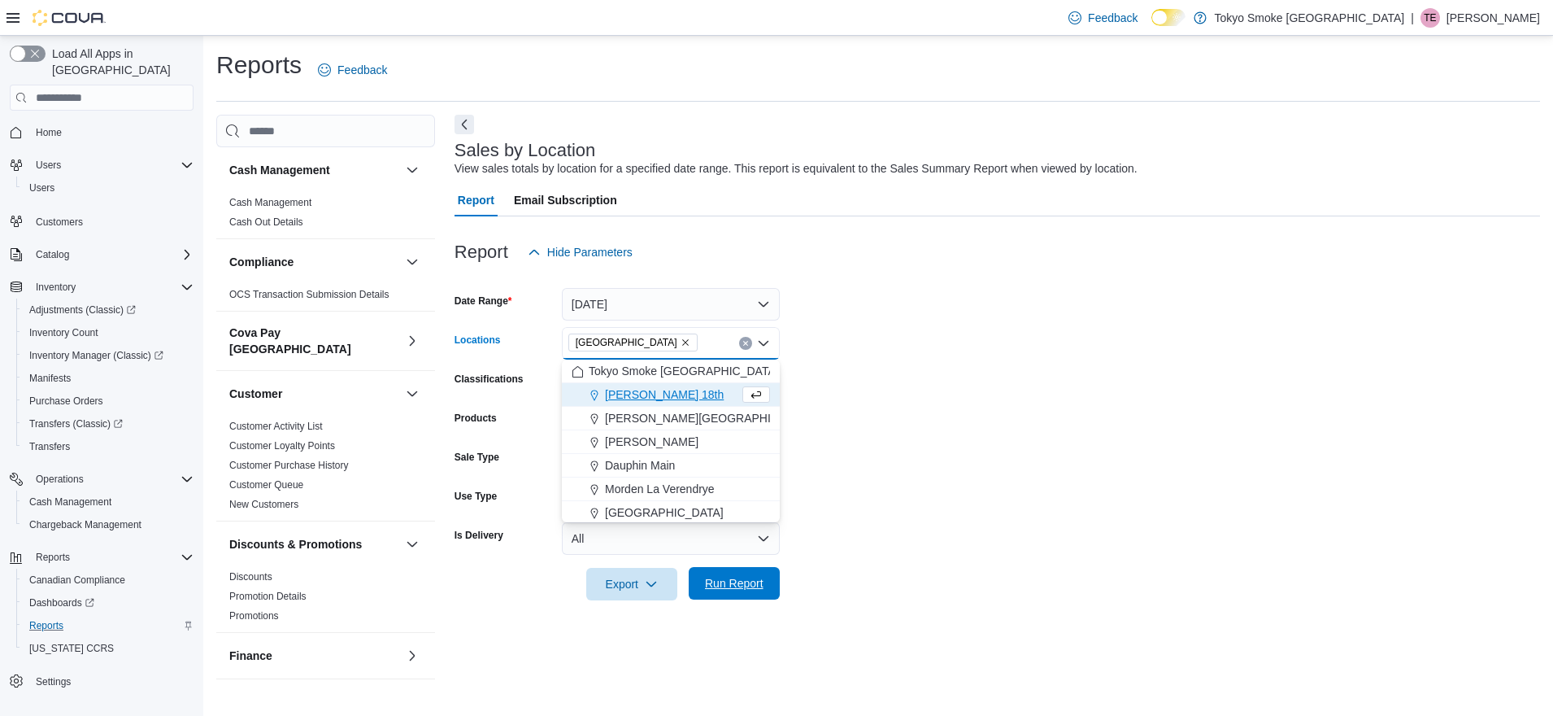
click at [742, 579] on span "Run Report" at bounding box center [734, 583] width 59 height 16
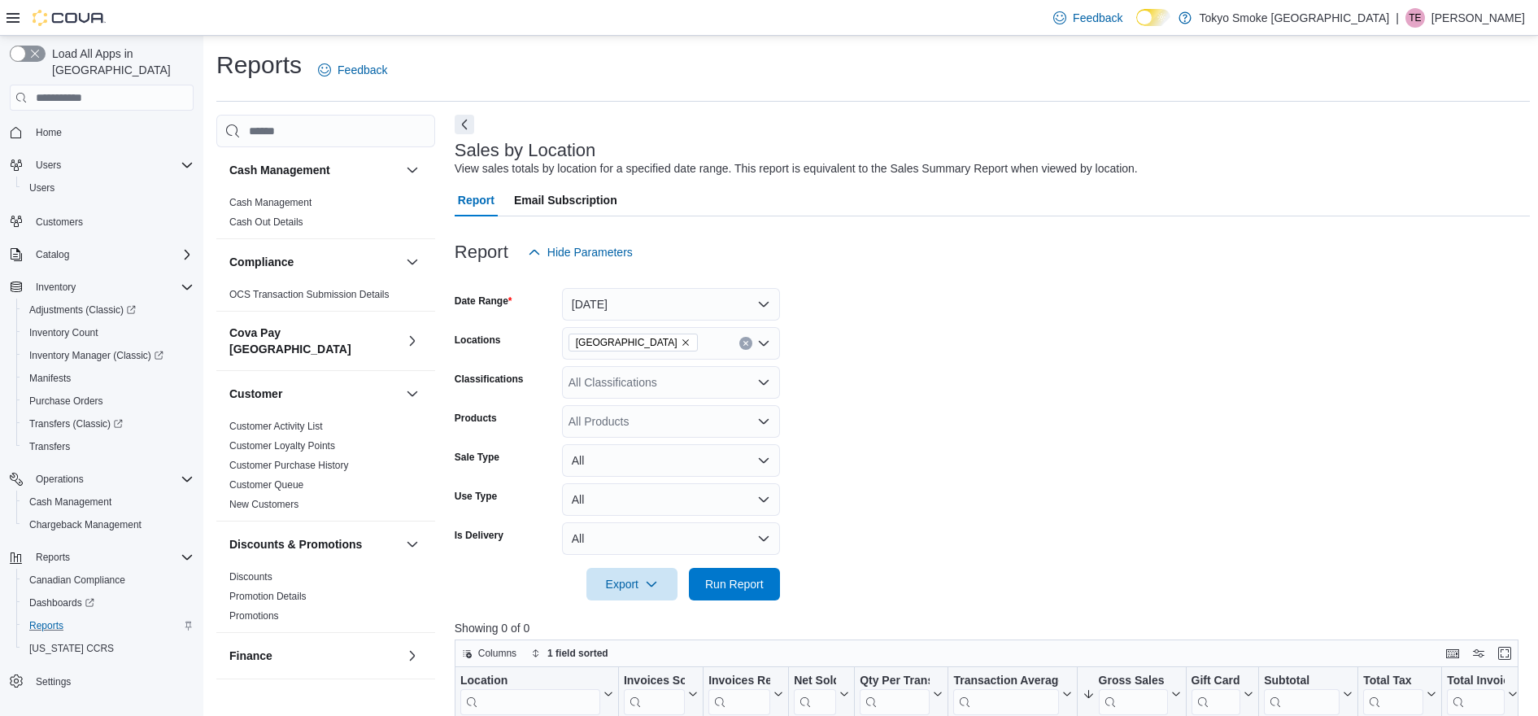
drag, startPoint x: 750, startPoint y: 573, endPoint x: 1256, endPoint y: 302, distance: 574.9
click at [1252, 307] on form "Date Range [DATE] Locations [GEOGRAPHIC_DATA] Classifications All Classificatio…" at bounding box center [992, 434] width 1075 height 332
click at [727, 585] on span "Run Report" at bounding box center [734, 583] width 59 height 16
drag, startPoint x: 1263, startPoint y: 172, endPoint x: 1261, endPoint y: 158, distance: 13.9
click at [1260, 158] on div "Sales by Location View sales totals by location for a specified date range. Thi…" at bounding box center [988, 159] width 1067 height 37
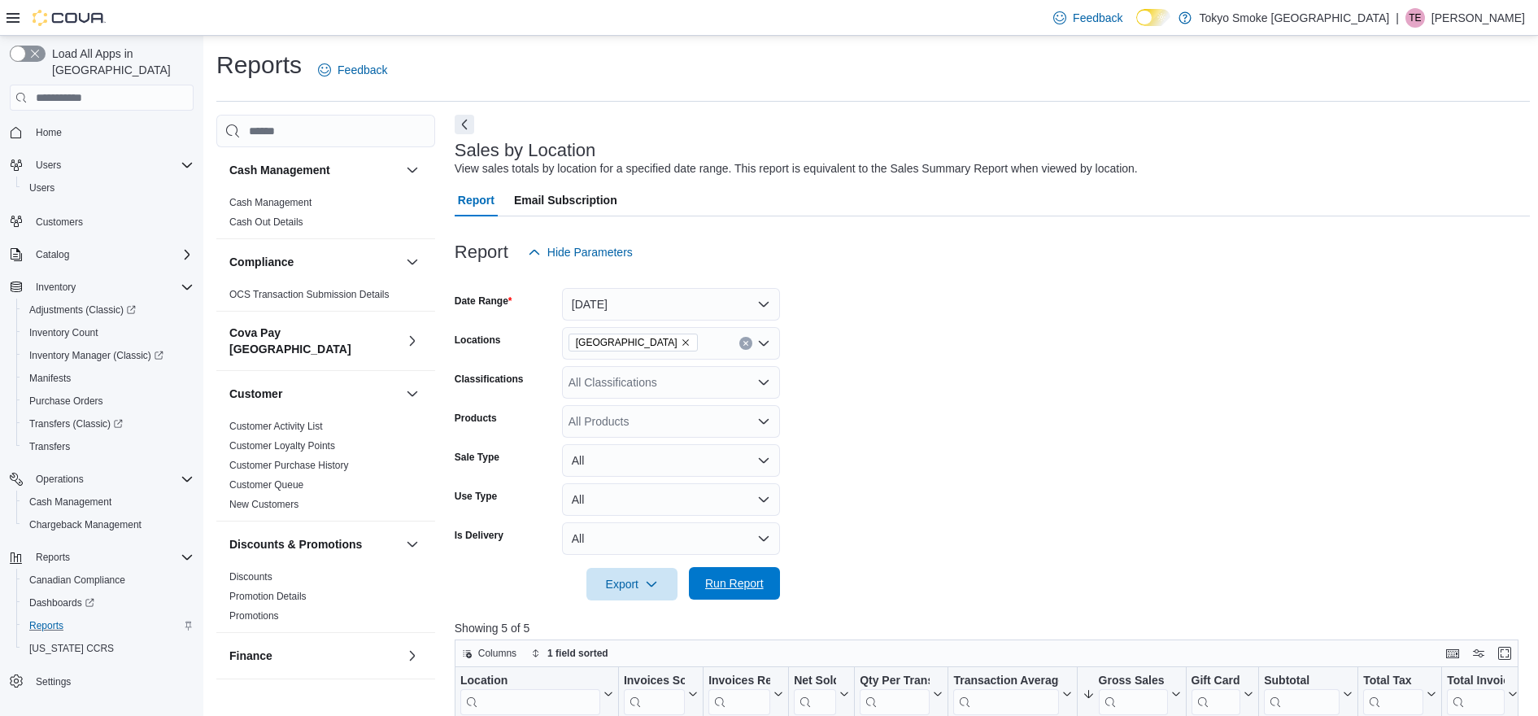
click at [747, 589] on span "Run Report" at bounding box center [734, 583] width 59 height 16
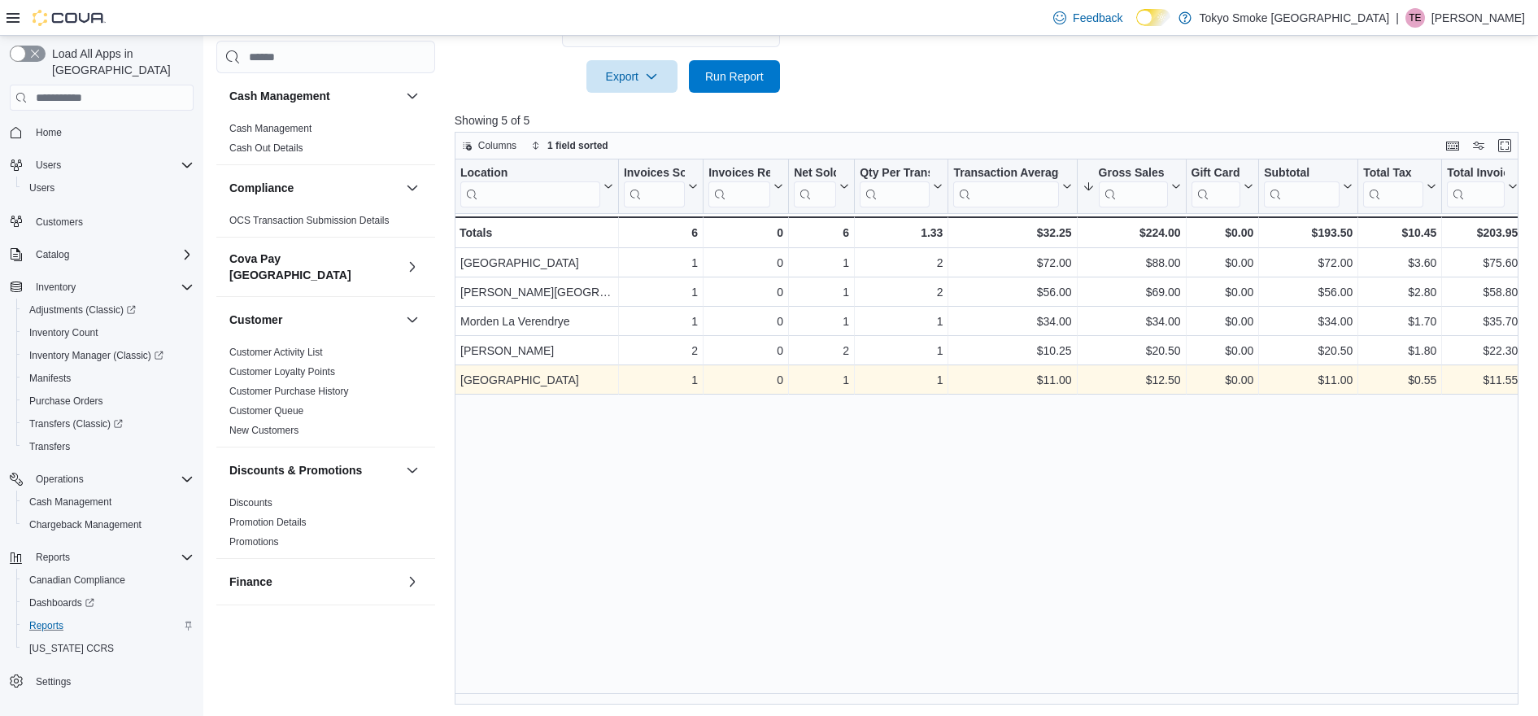
scroll to position [509, 0]
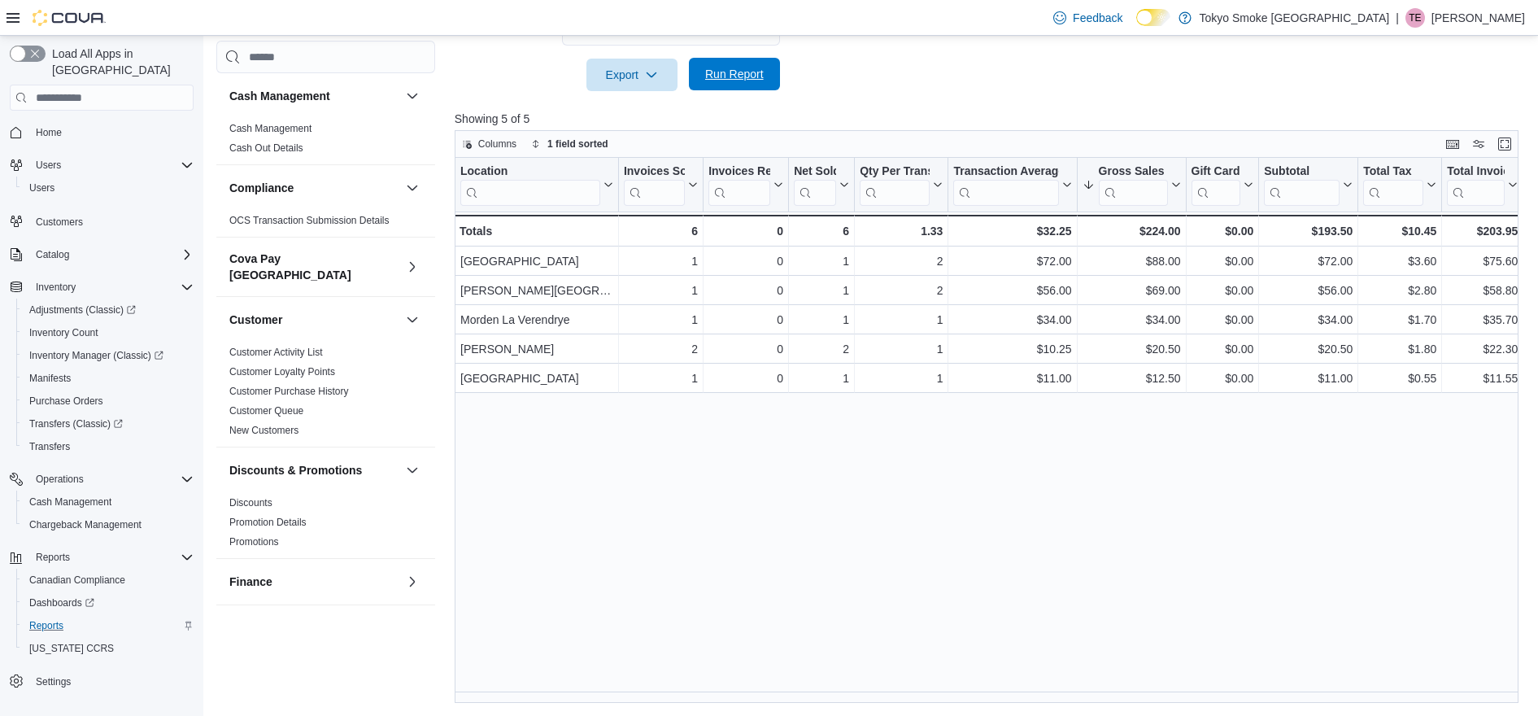
click at [757, 85] on span "Run Report" at bounding box center [735, 74] width 72 height 33
drag, startPoint x: 973, startPoint y: 345, endPoint x: 944, endPoint y: 76, distance: 270.8
click at [761, 69] on span "Run Report" at bounding box center [734, 74] width 59 height 16
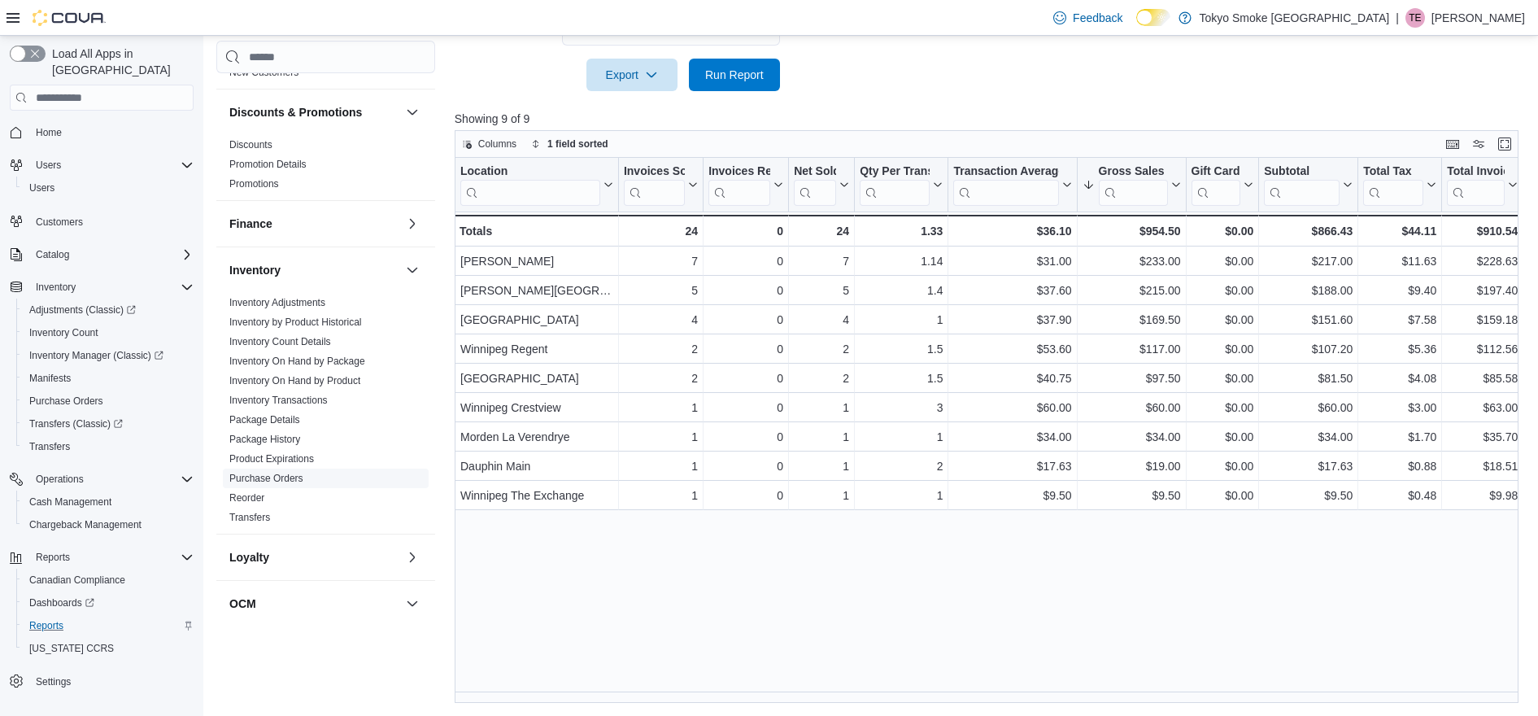
scroll to position [305, 0]
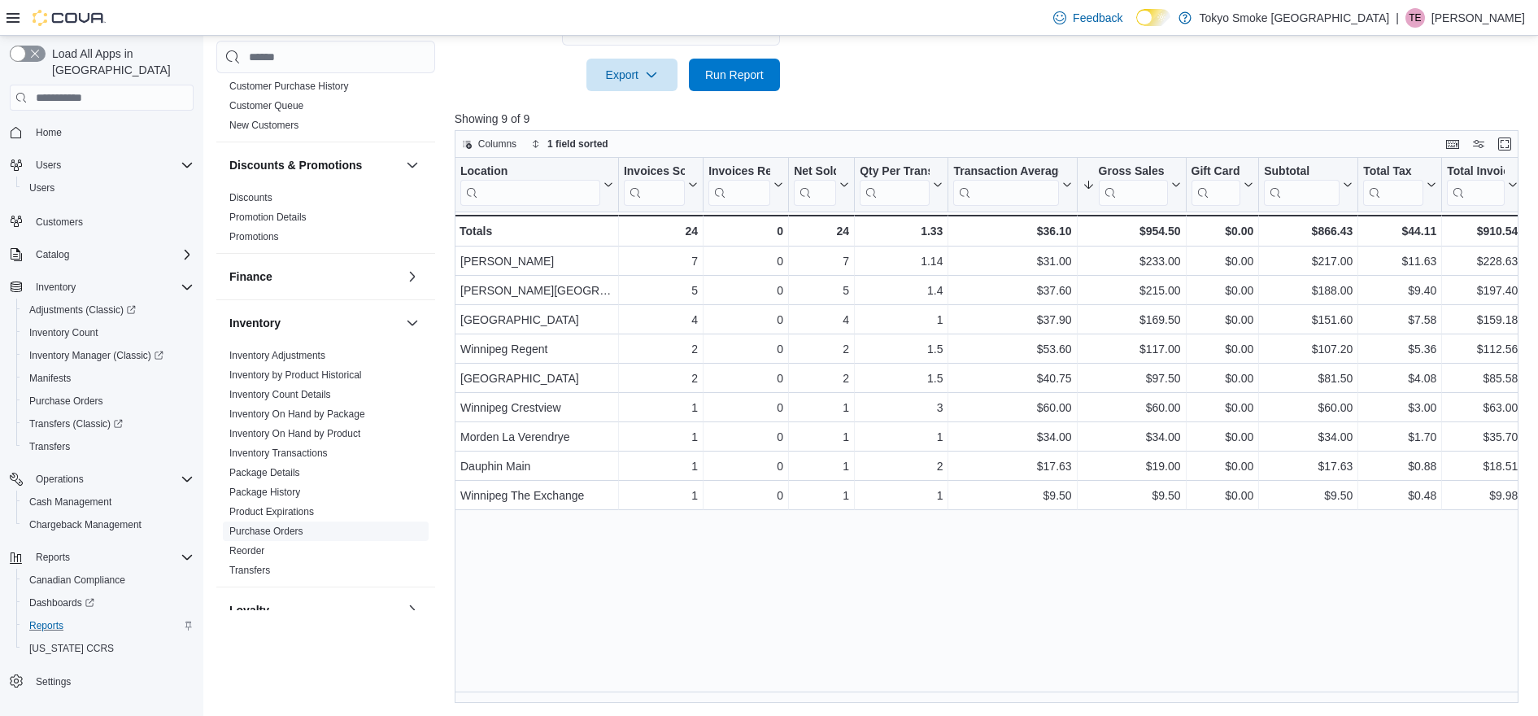
drag, startPoint x: 281, startPoint y: 512, endPoint x: 258, endPoint y: 516, distance: 23.9
click at [742, 70] on span "Run Report" at bounding box center [734, 74] width 59 height 16
